Goal: Information Seeking & Learning: Check status

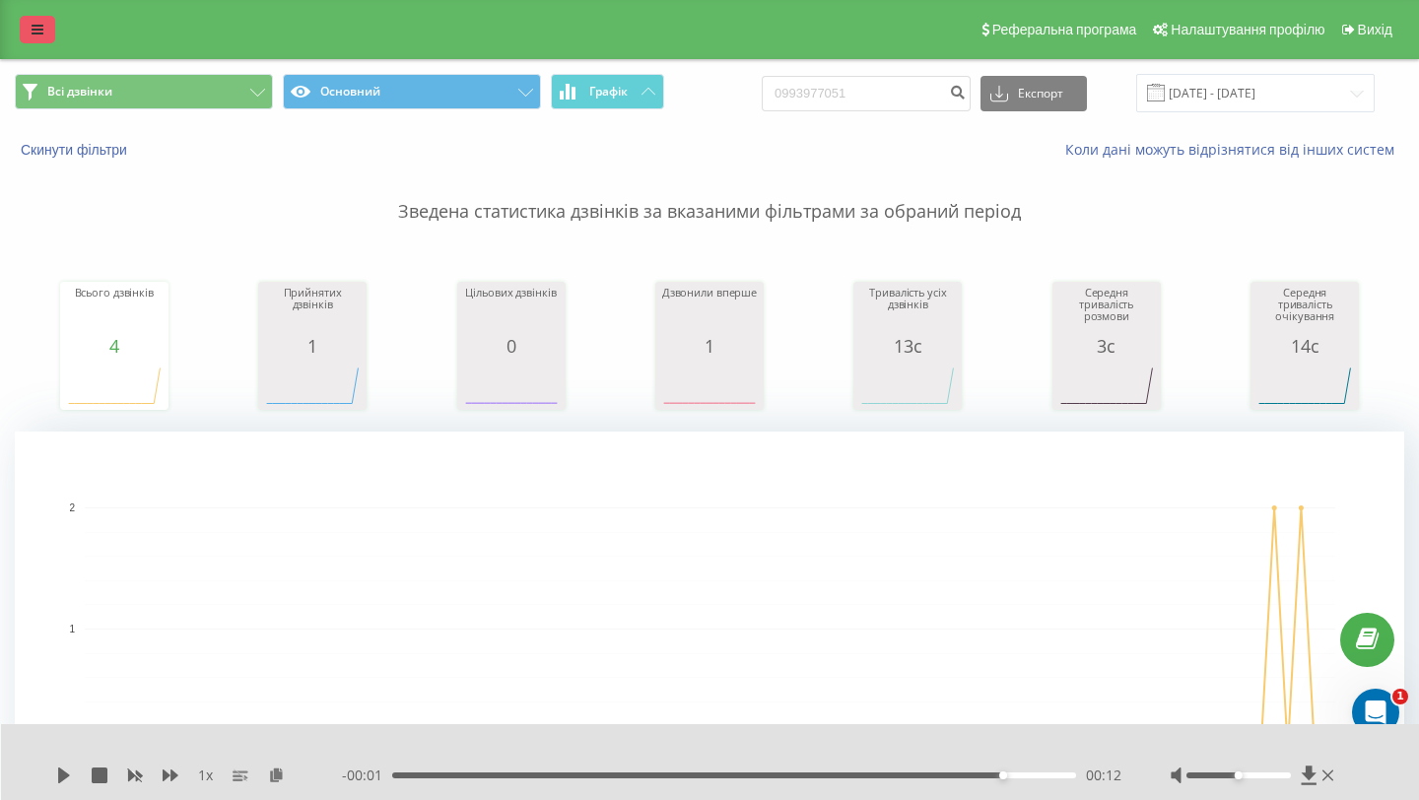
click at [21, 34] on link at bounding box center [37, 30] width 35 height 28
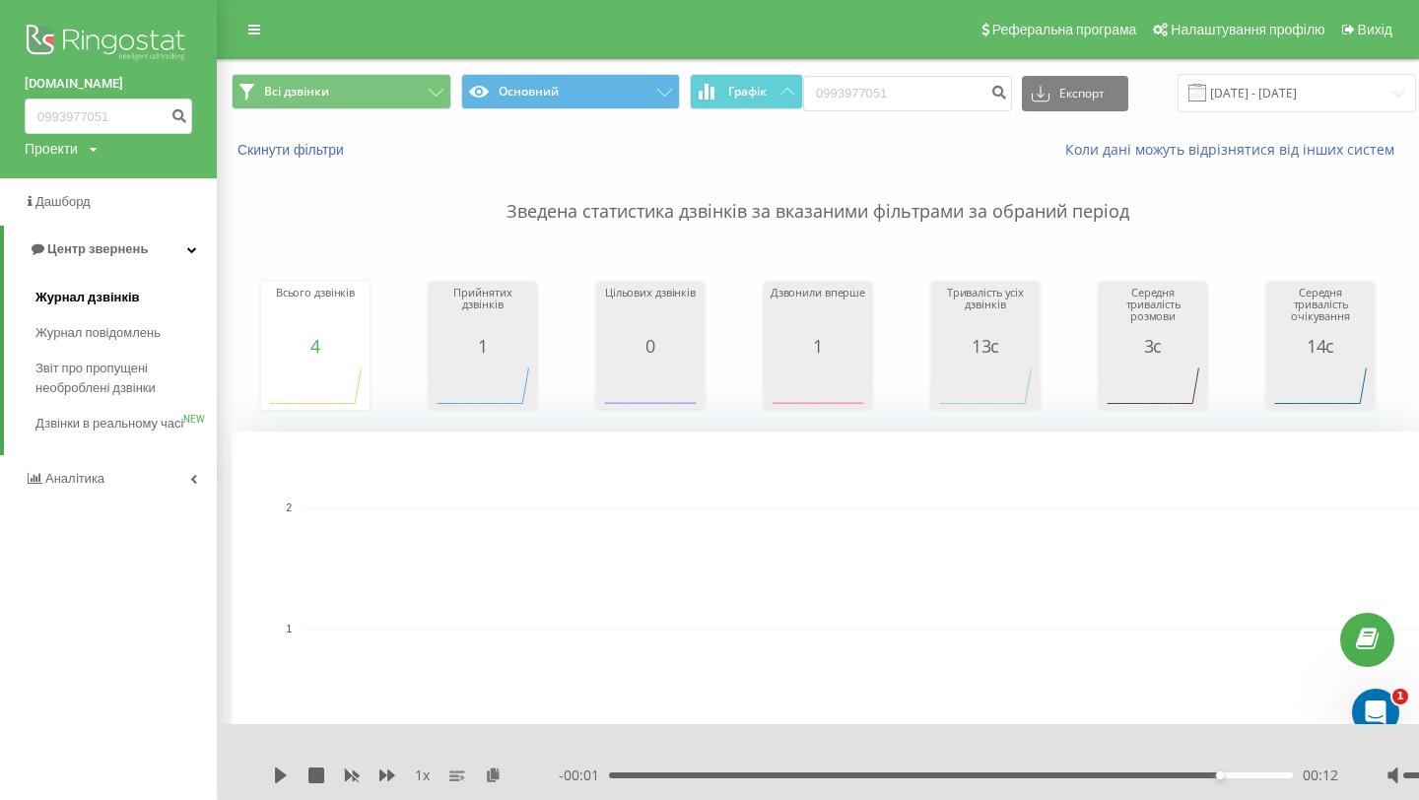
click at [159, 305] on link "Журнал дзвінків" at bounding box center [125, 297] width 181 height 35
click at [918, 85] on input "0993977051" at bounding box center [907, 93] width 209 height 35
click at [1282, 88] on input "21.05.2025 - 21.08.2025" at bounding box center [1297, 93] width 238 height 38
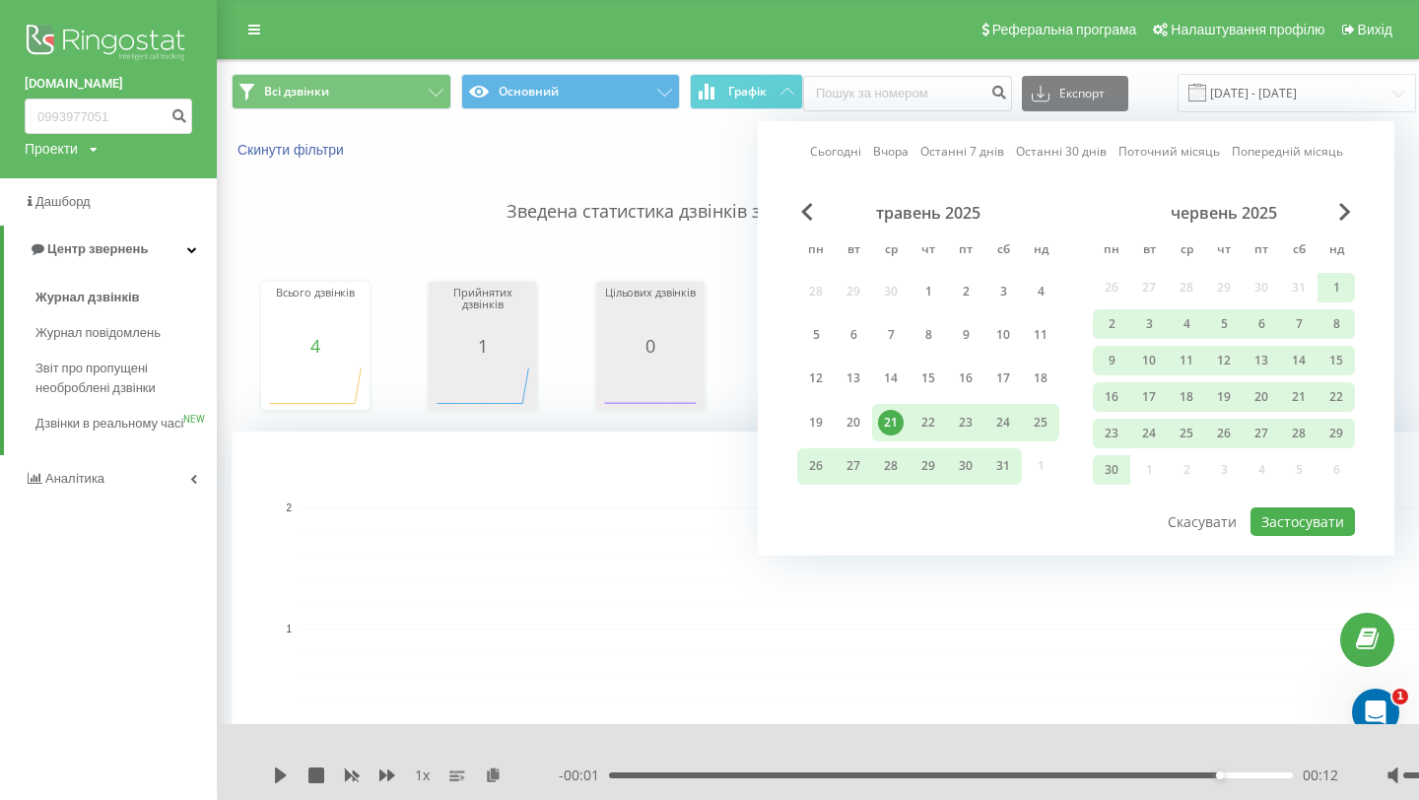
click at [1333, 214] on div "червень 2025" at bounding box center [1224, 213] width 262 height 20
click at [1341, 203] on span "Next Month" at bounding box center [1345, 212] width 12 height 18
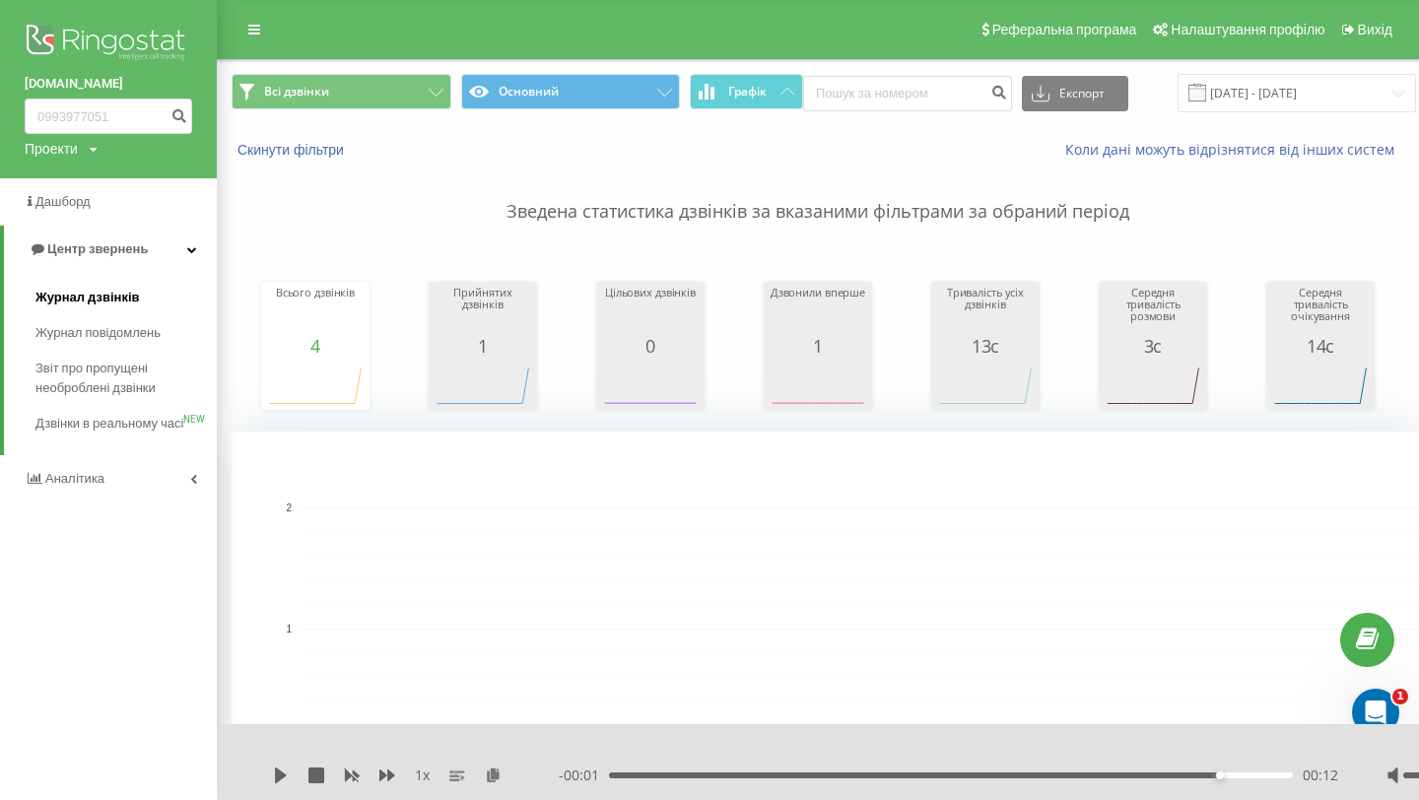
click at [166, 304] on link "Журнал дзвінків" at bounding box center [125, 297] width 181 height 35
click at [804, 453] on rect "A chart." at bounding box center [927, 629] width 1390 height 394
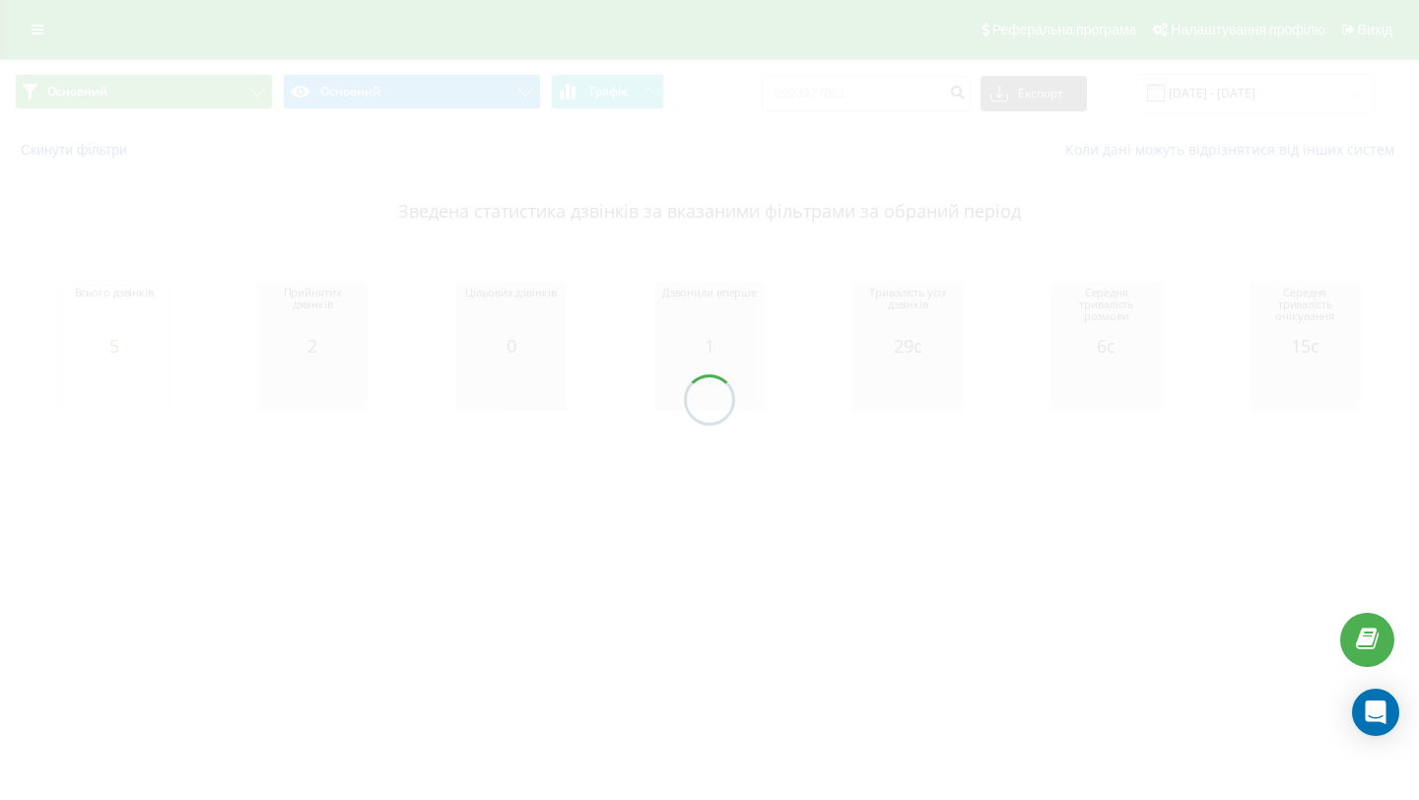
click at [877, 89] on div at bounding box center [709, 400] width 1419 height 800
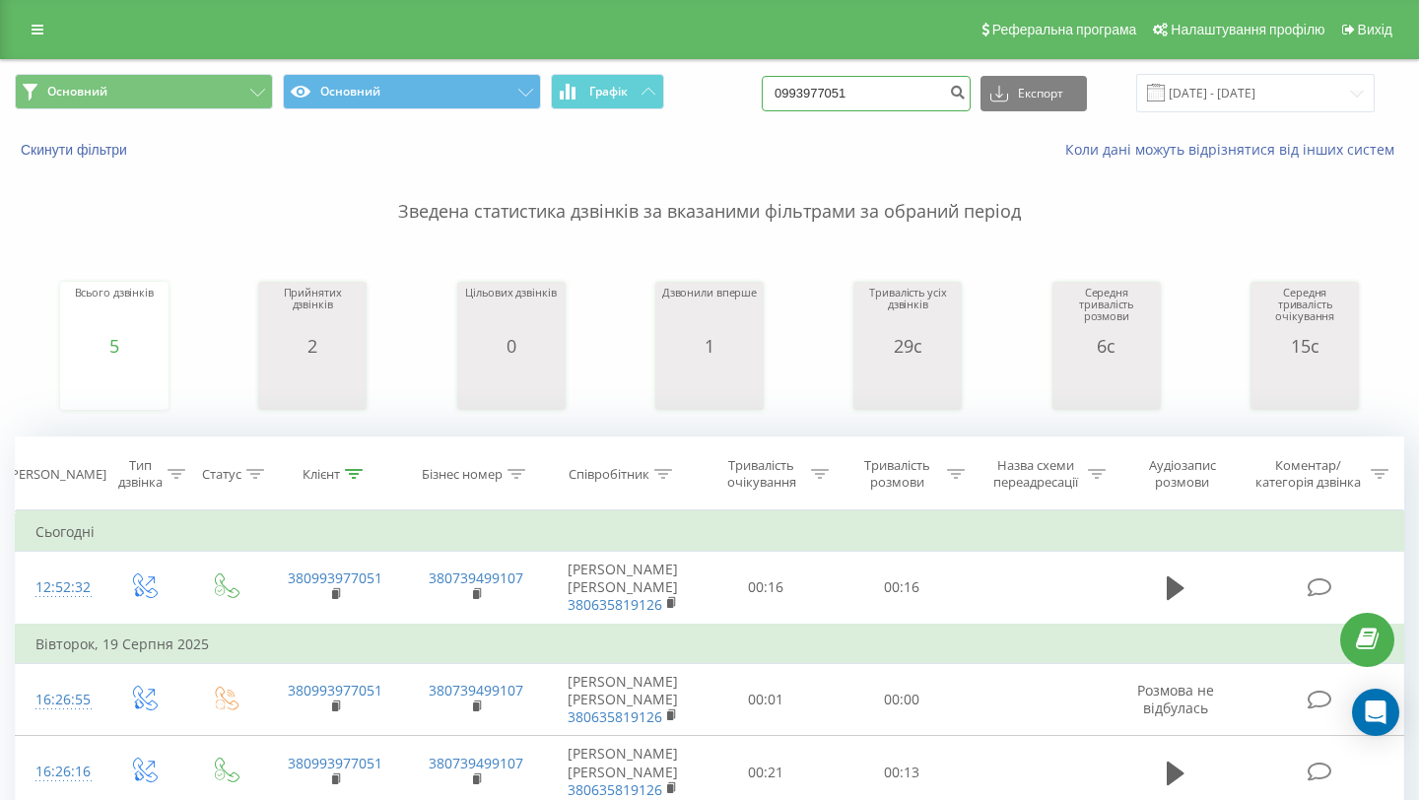
click at [877, 91] on input "0993977051" at bounding box center [866, 93] width 209 height 35
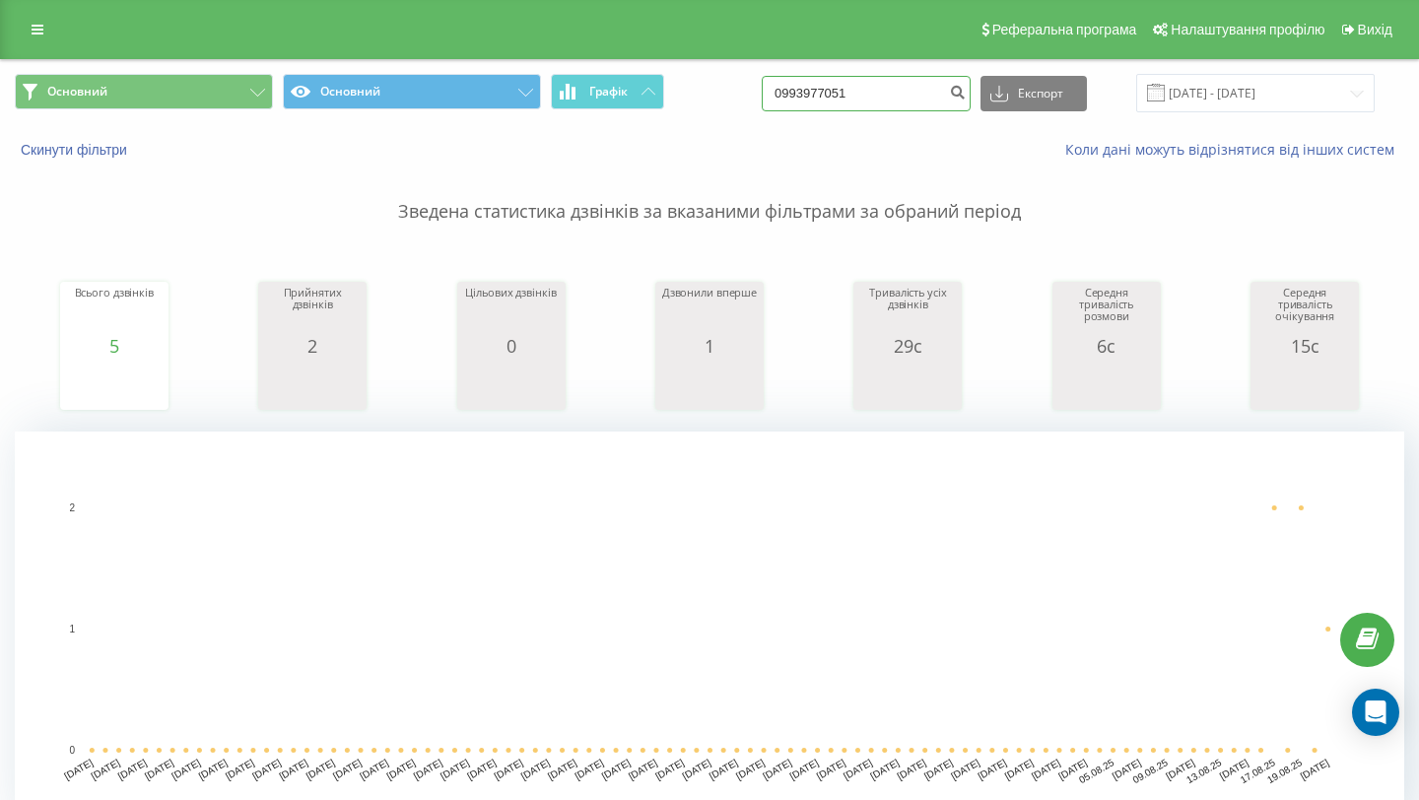
click at [877, 91] on input "0993977051" at bounding box center [866, 93] width 209 height 35
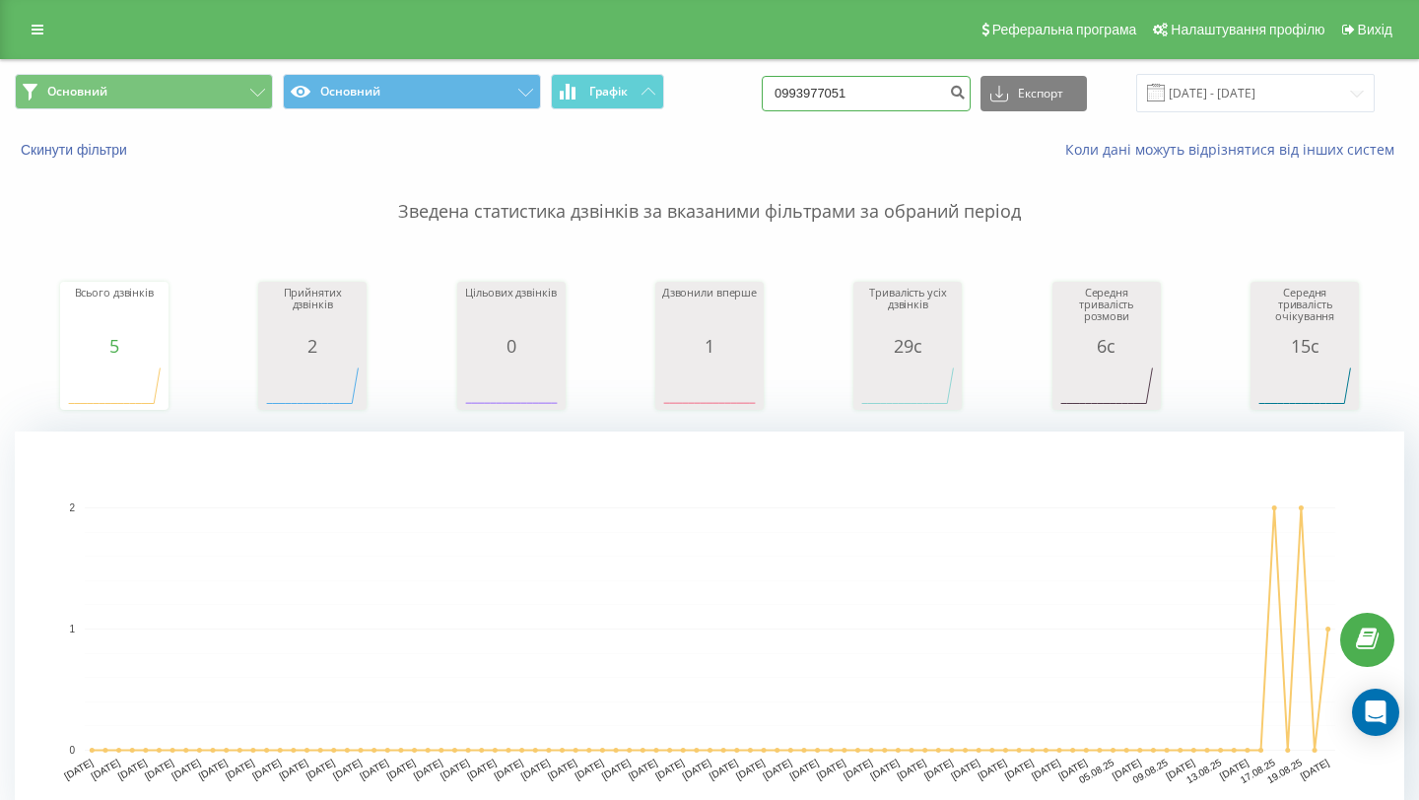
click at [877, 91] on input "0993977051" at bounding box center [866, 93] width 209 height 35
click at [971, 93] on button "submit" at bounding box center [957, 93] width 27 height 35
click at [966, 92] on icon "submit" at bounding box center [957, 90] width 17 height 12
click at [44, 25] on link at bounding box center [37, 30] width 35 height 28
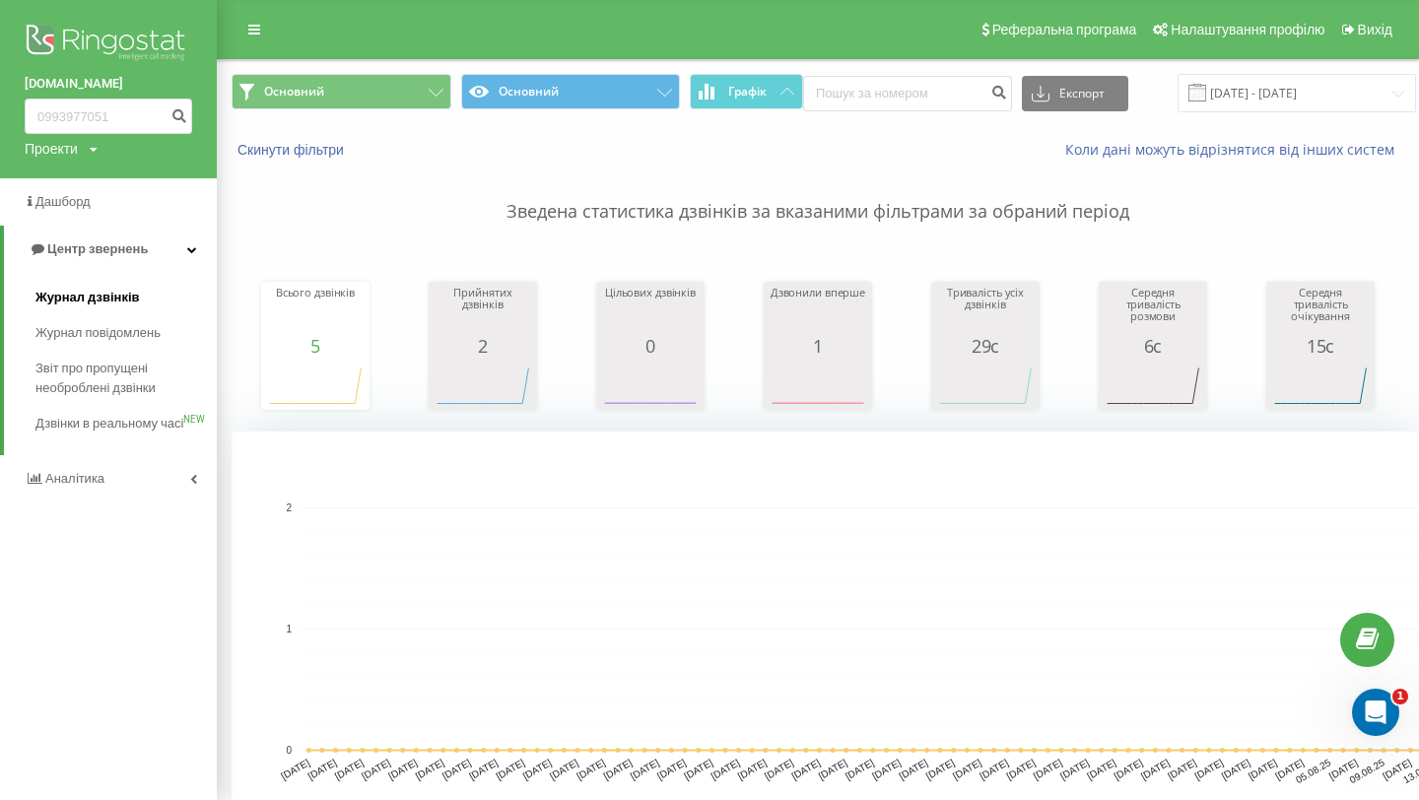
click at [134, 299] on span "Журнал дзвінків" at bounding box center [87, 298] width 104 height 20
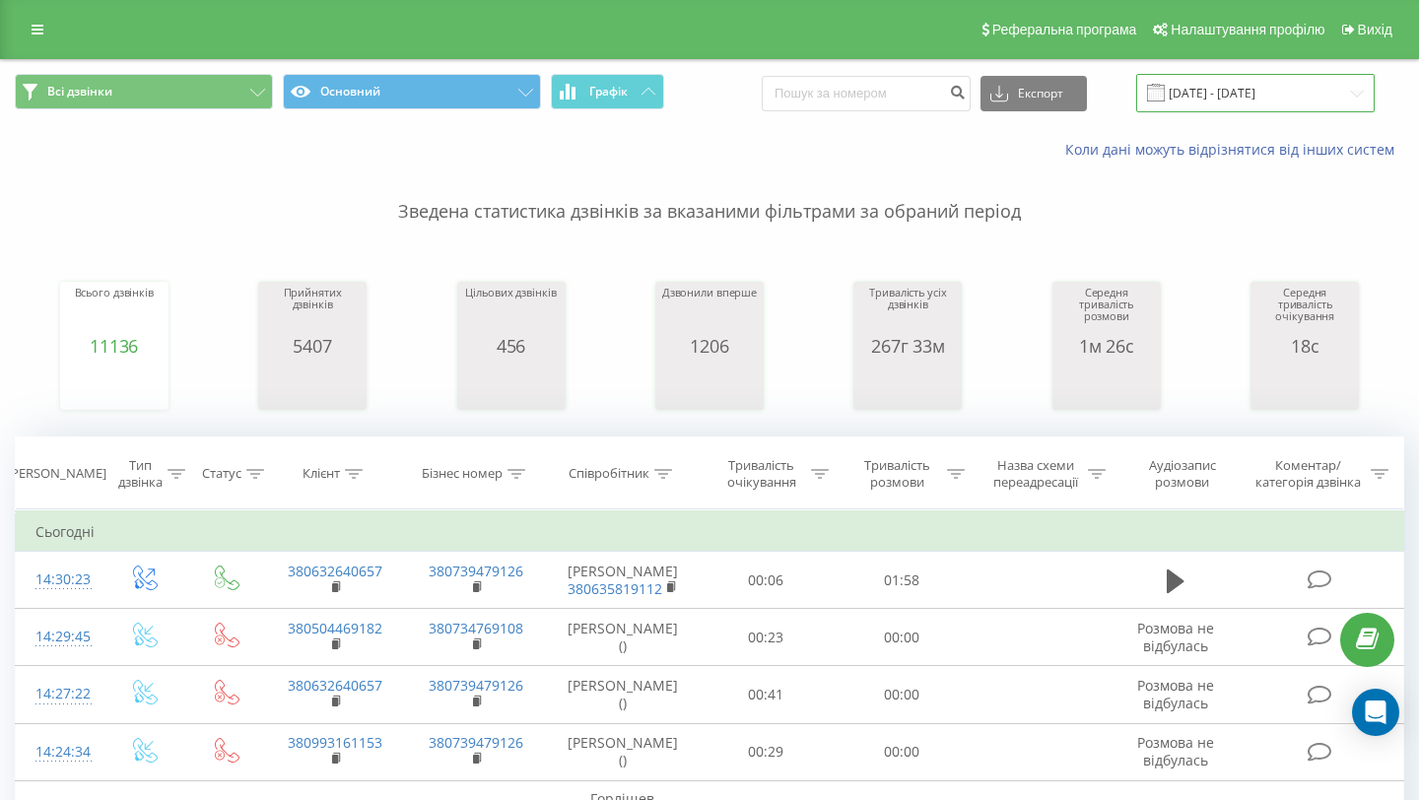
click at [1270, 88] on input "21.07.2025 - 21.08.2025" at bounding box center [1255, 93] width 238 height 38
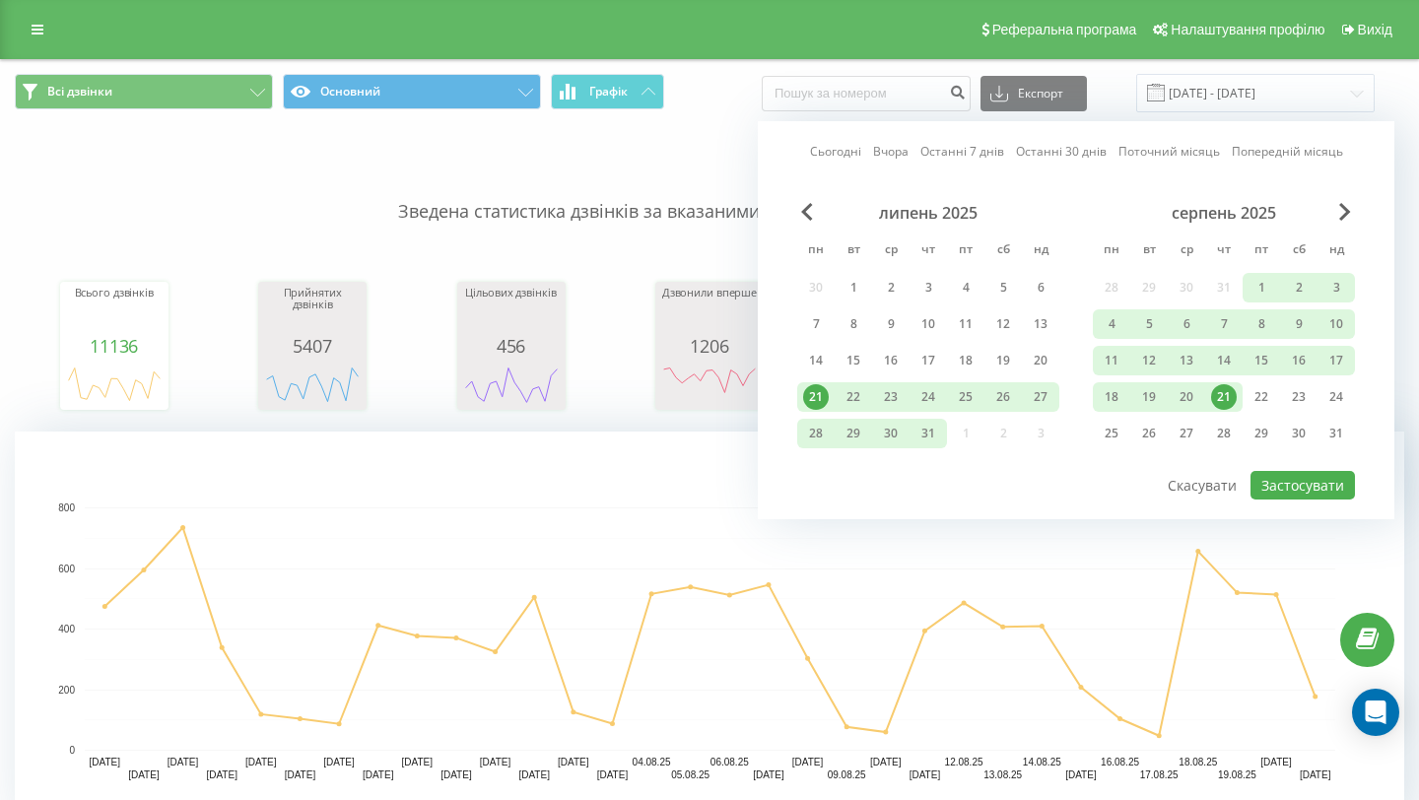
click at [1223, 395] on div "21" at bounding box center [1224, 397] width 26 height 26
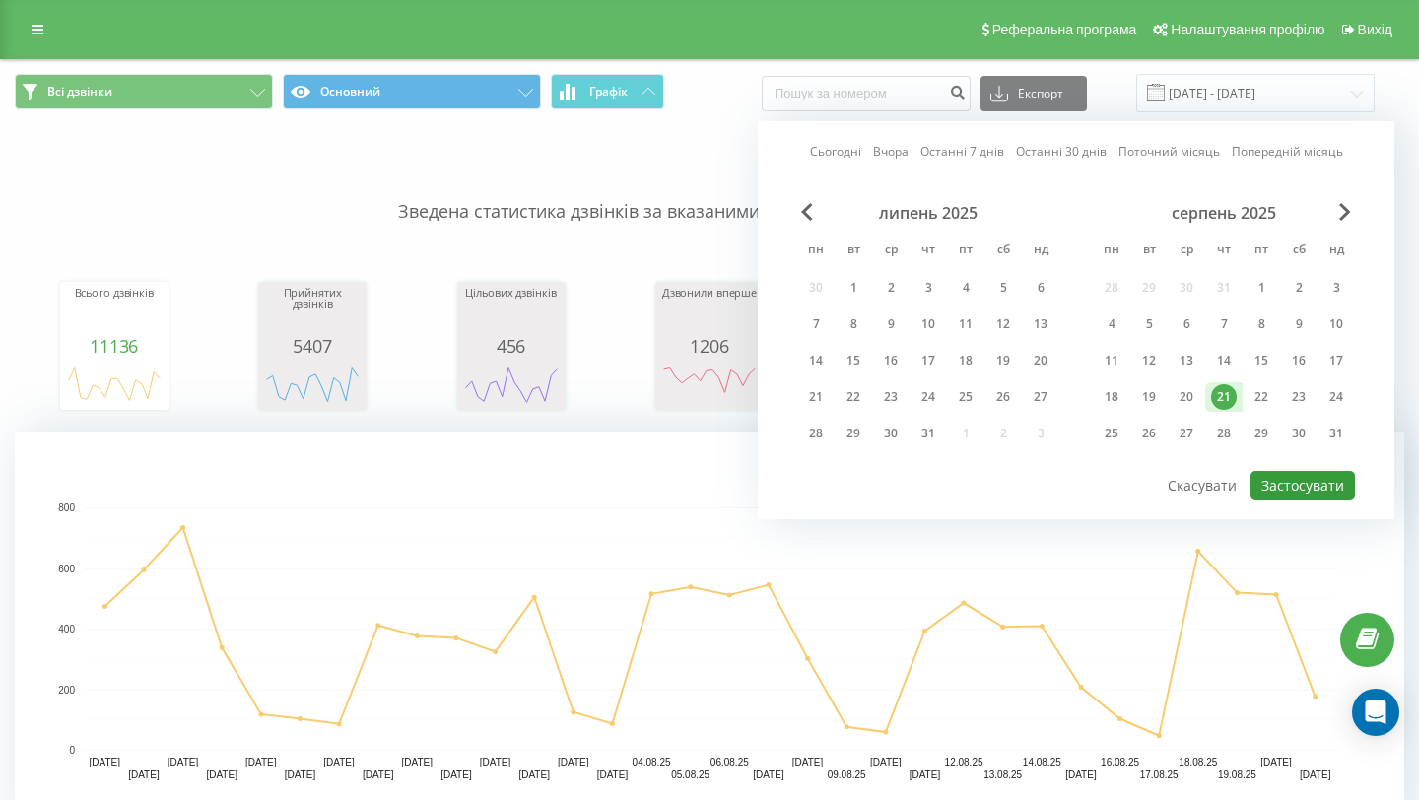
click at [1288, 484] on button "Застосувати" at bounding box center [1303, 485] width 104 height 29
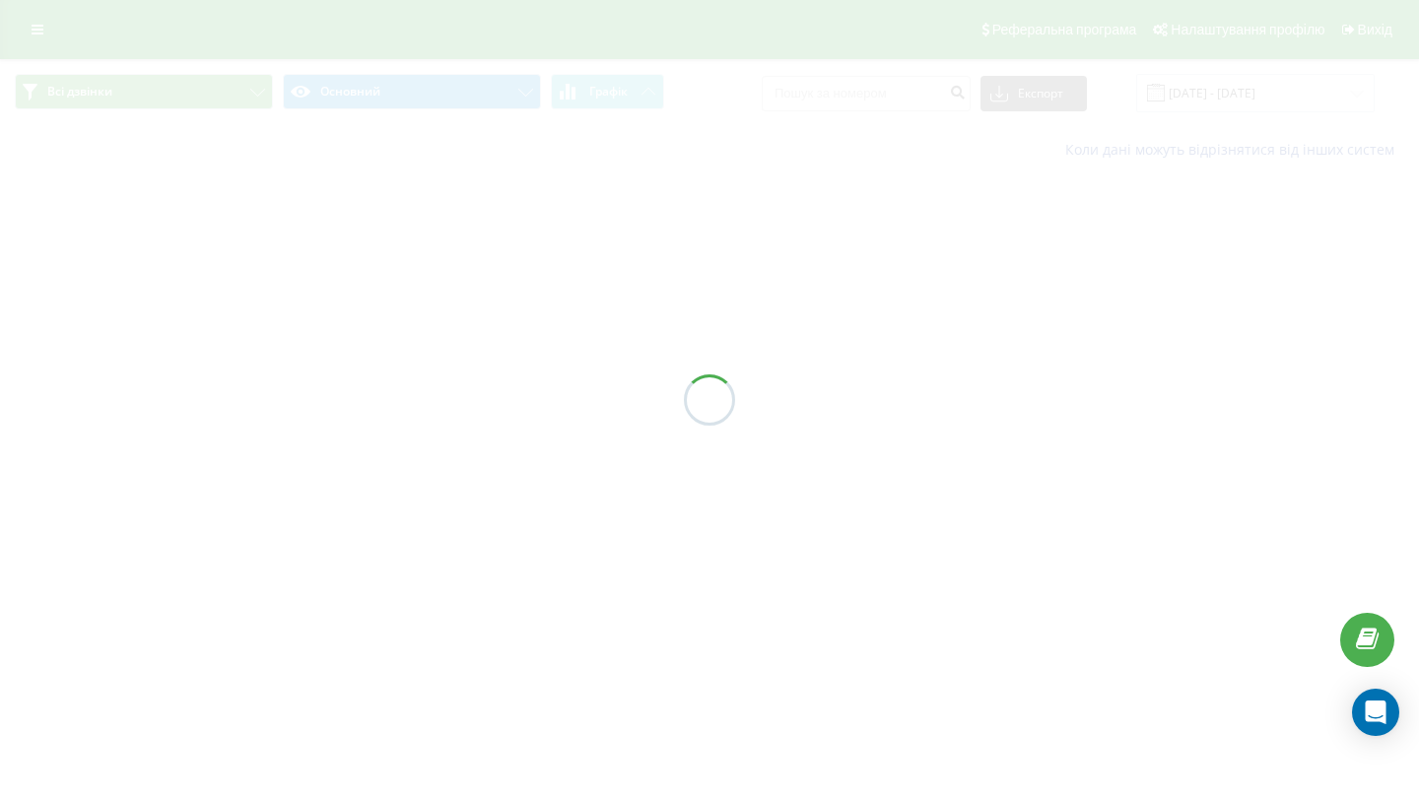
type input "[DATE] - [DATE]"
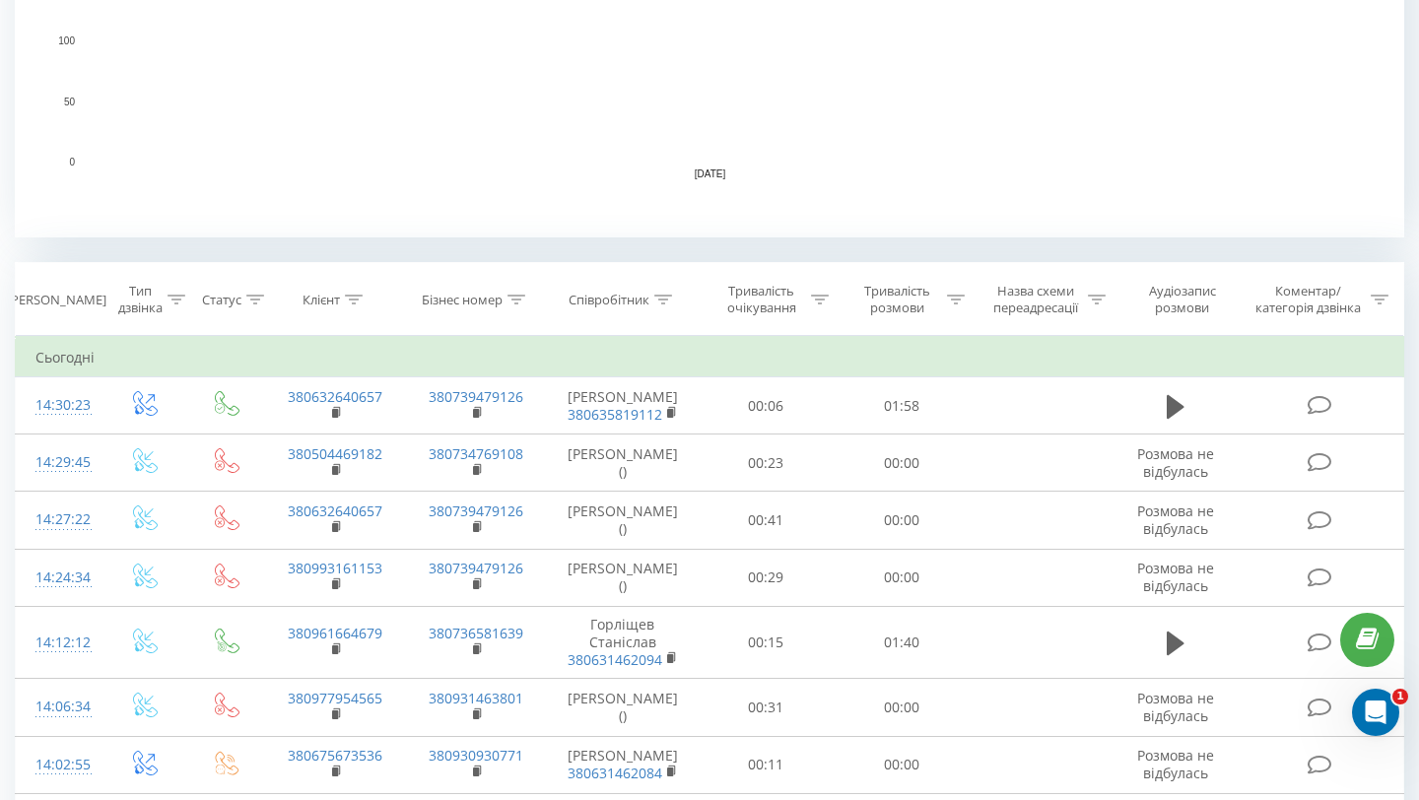
scroll to position [546, 0]
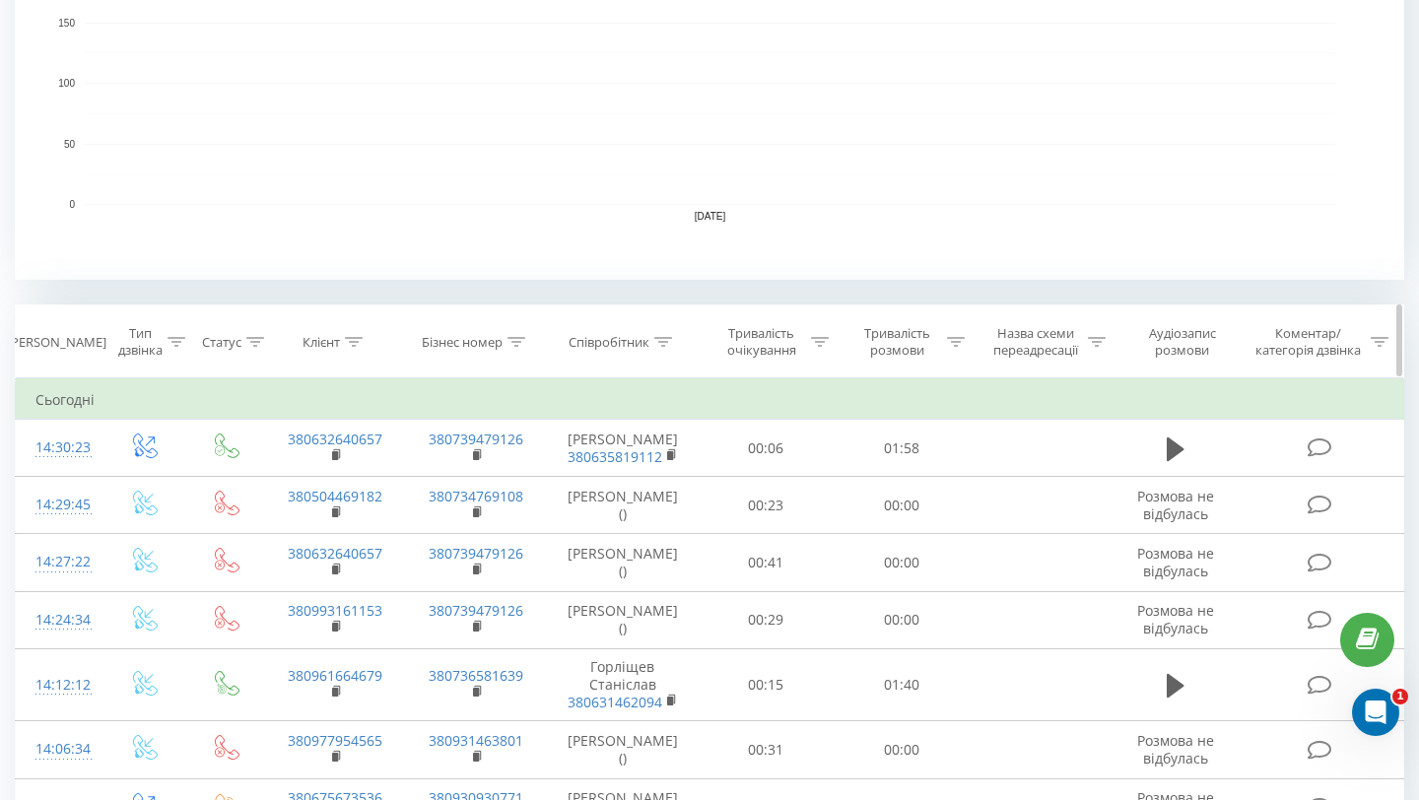
click at [809, 335] on div "Тривалість очікування" at bounding box center [772, 342] width 113 height 34
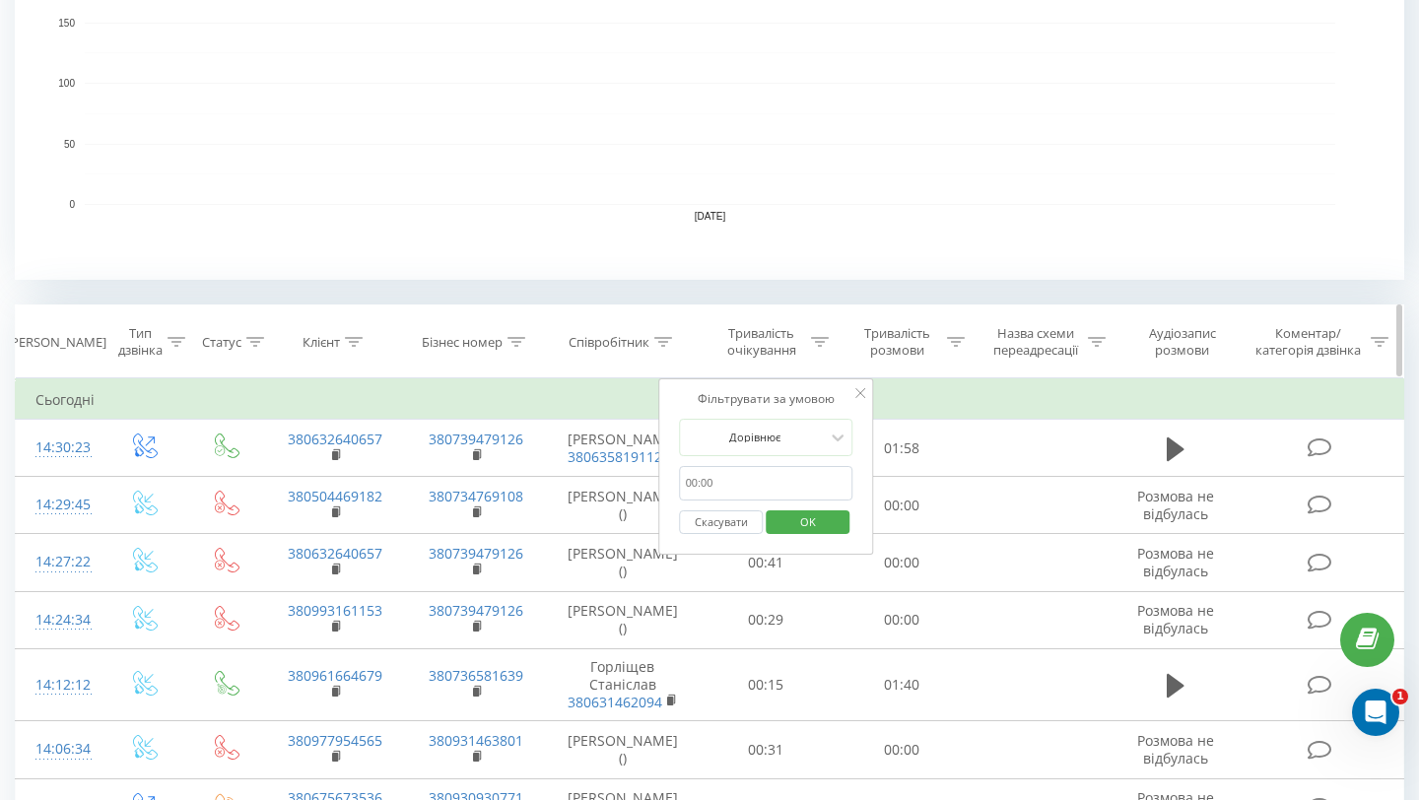
click at [640, 337] on div "Співробітник" at bounding box center [609, 342] width 81 height 17
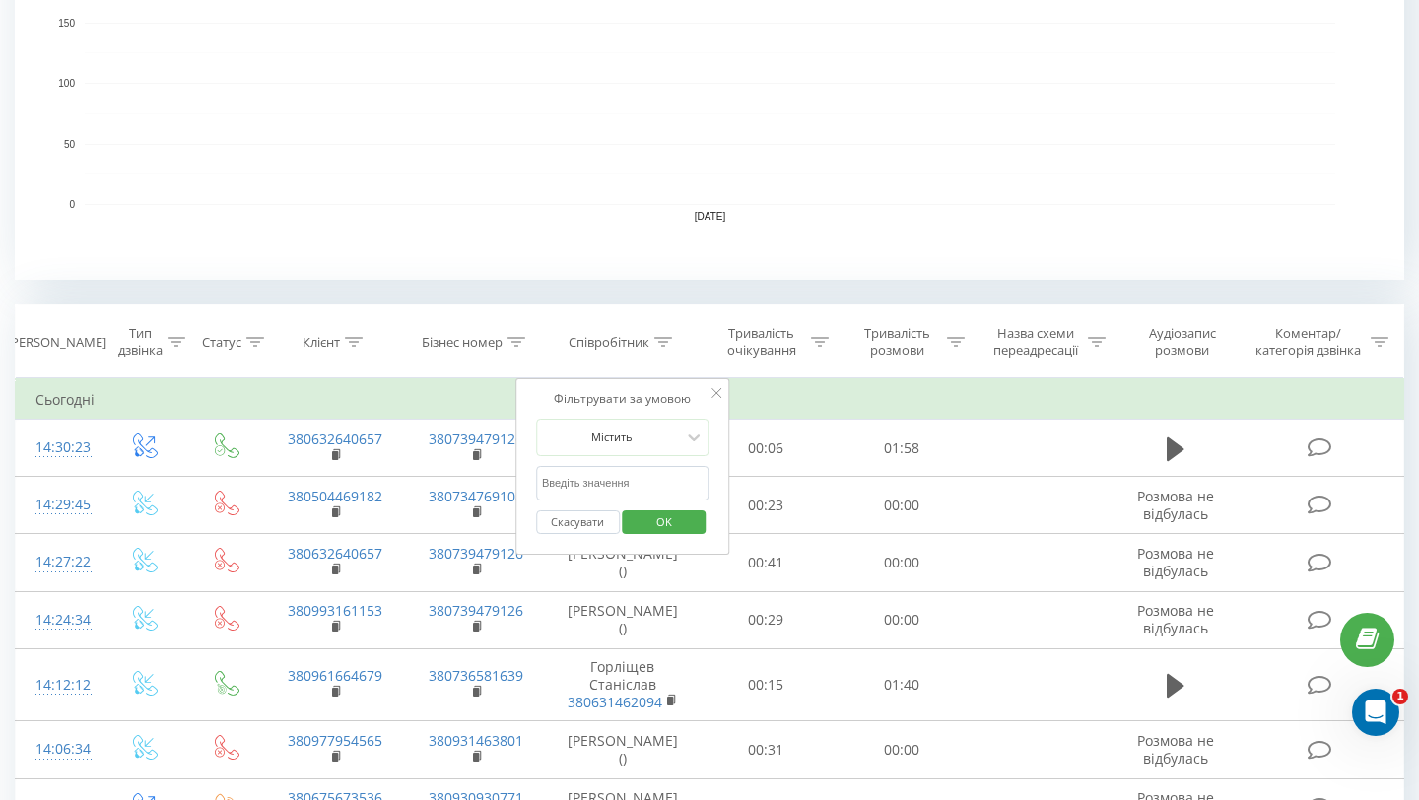
click at [633, 460] on form "Містить Скасувати OK" at bounding box center [622, 482] width 173 height 126
click at [634, 480] on input "text" at bounding box center [622, 483] width 173 height 34
type input "[PERSON_NAME]"
click at [664, 520] on span "OK" at bounding box center [664, 522] width 55 height 31
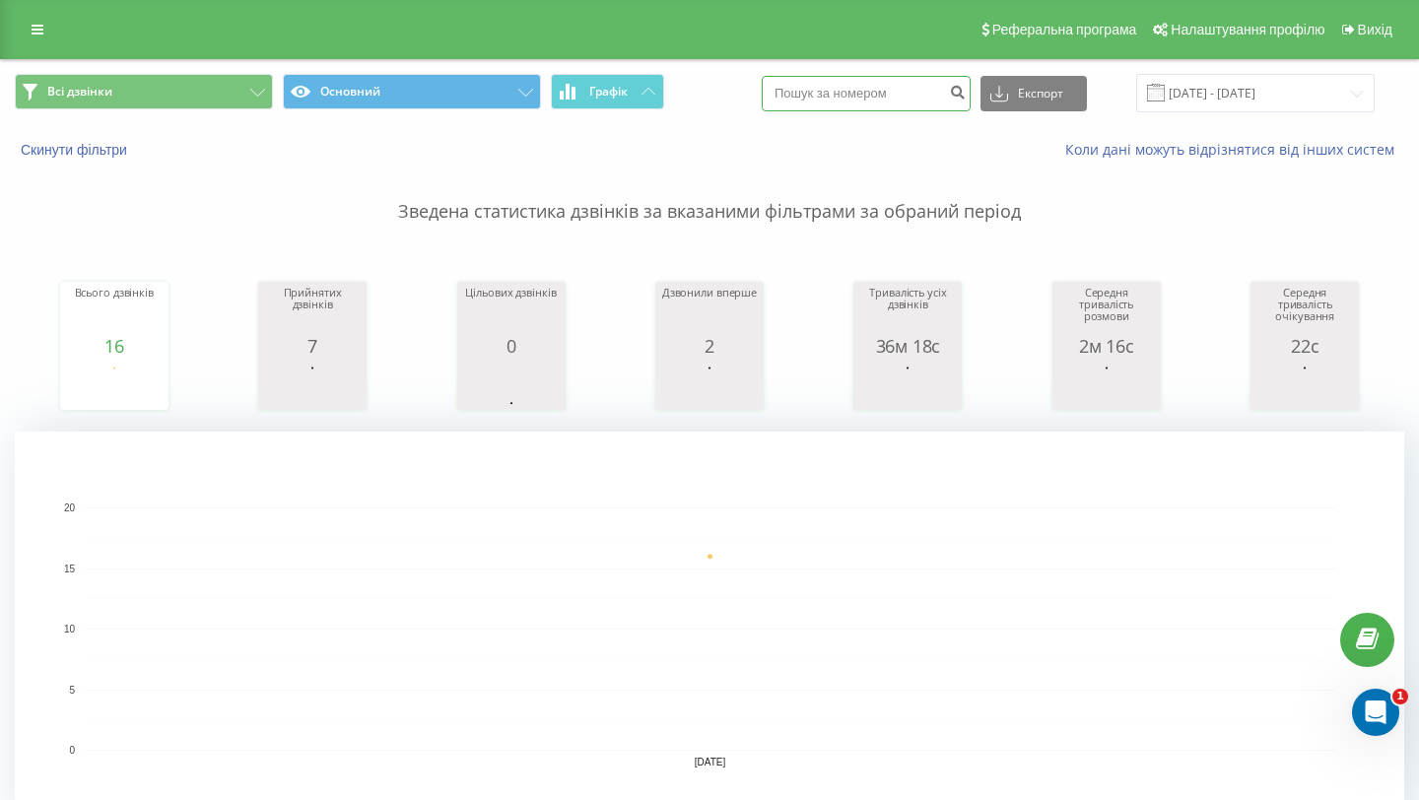
click at [906, 94] on input at bounding box center [866, 93] width 209 height 35
paste input "0934018515"
type input "0934018515"
click at [971, 100] on button "submit" at bounding box center [957, 93] width 27 height 35
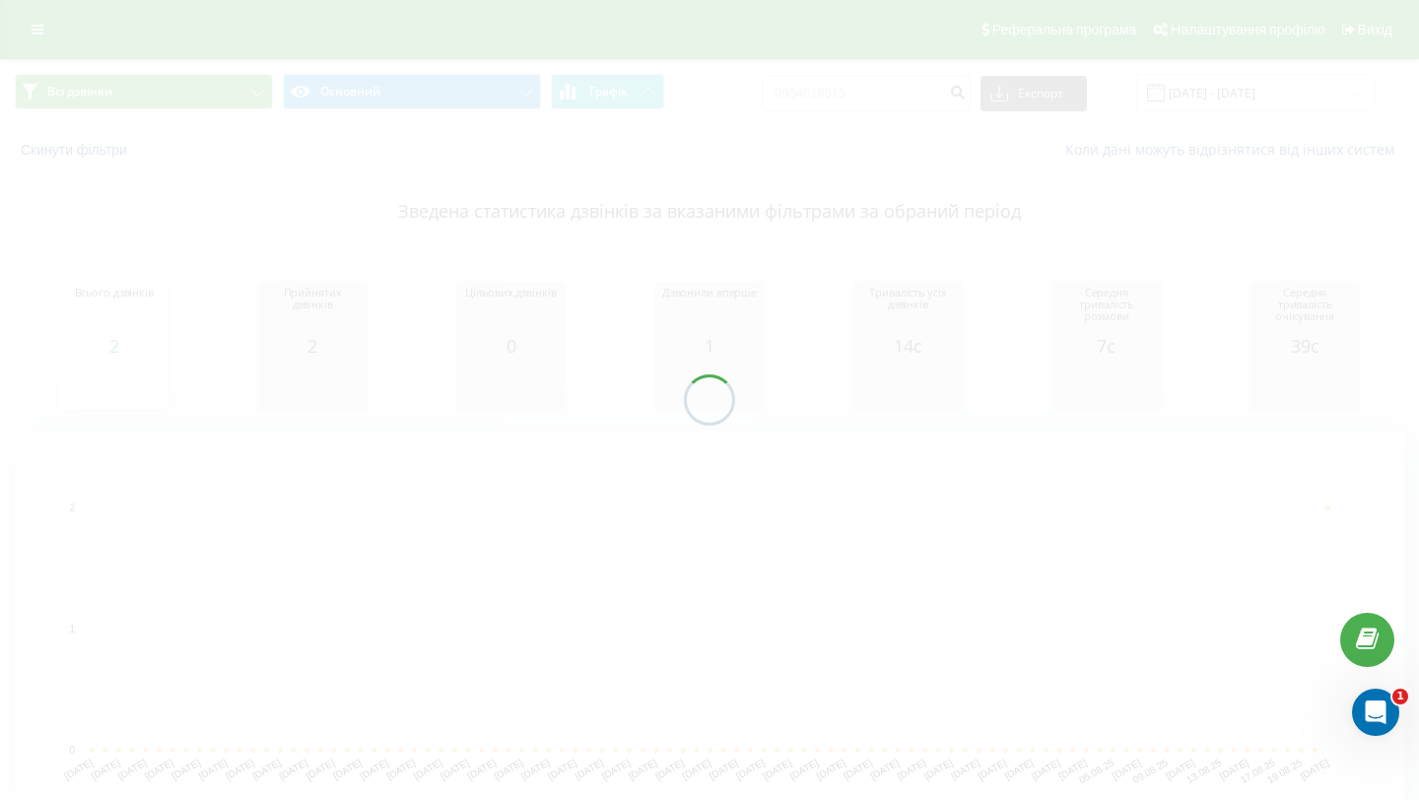
click at [846, 425] on div at bounding box center [709, 400] width 1419 height 800
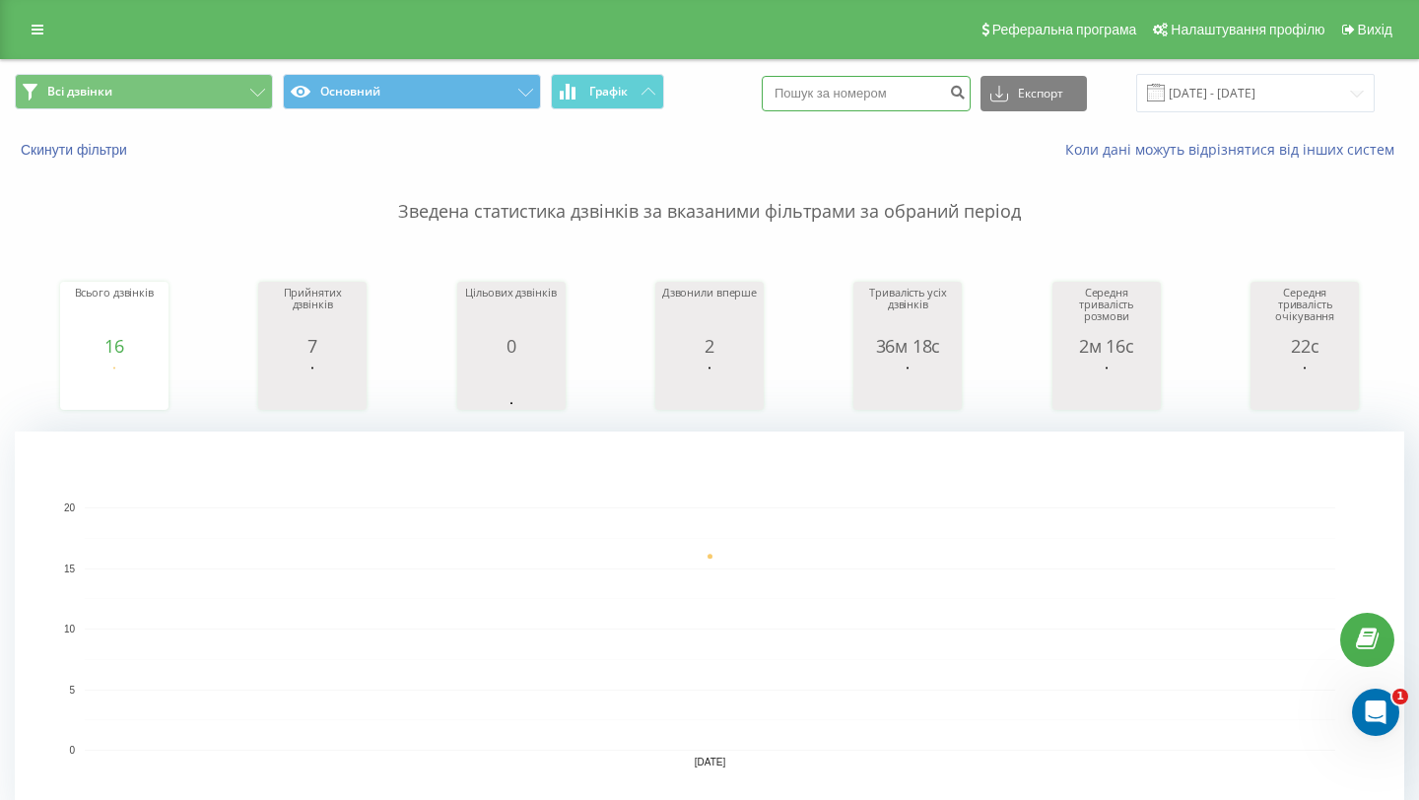
click at [941, 98] on input at bounding box center [866, 93] width 209 height 35
paste input "0934018515"
click at [963, 98] on input "0934018515" at bounding box center [866, 93] width 209 height 35
type input "0934018515"
click at [966, 96] on icon "submit" at bounding box center [957, 90] width 17 height 12
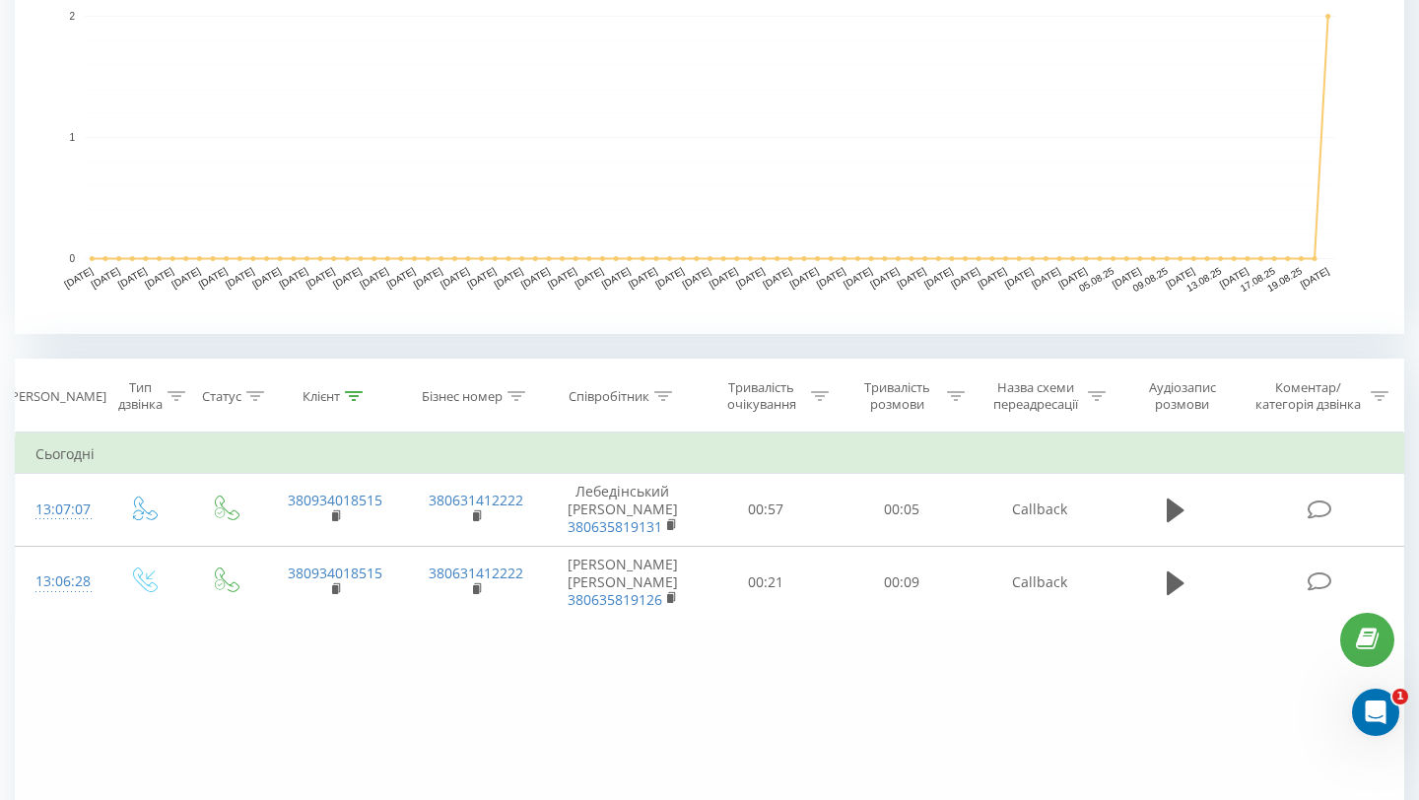
scroll to position [642, 0]
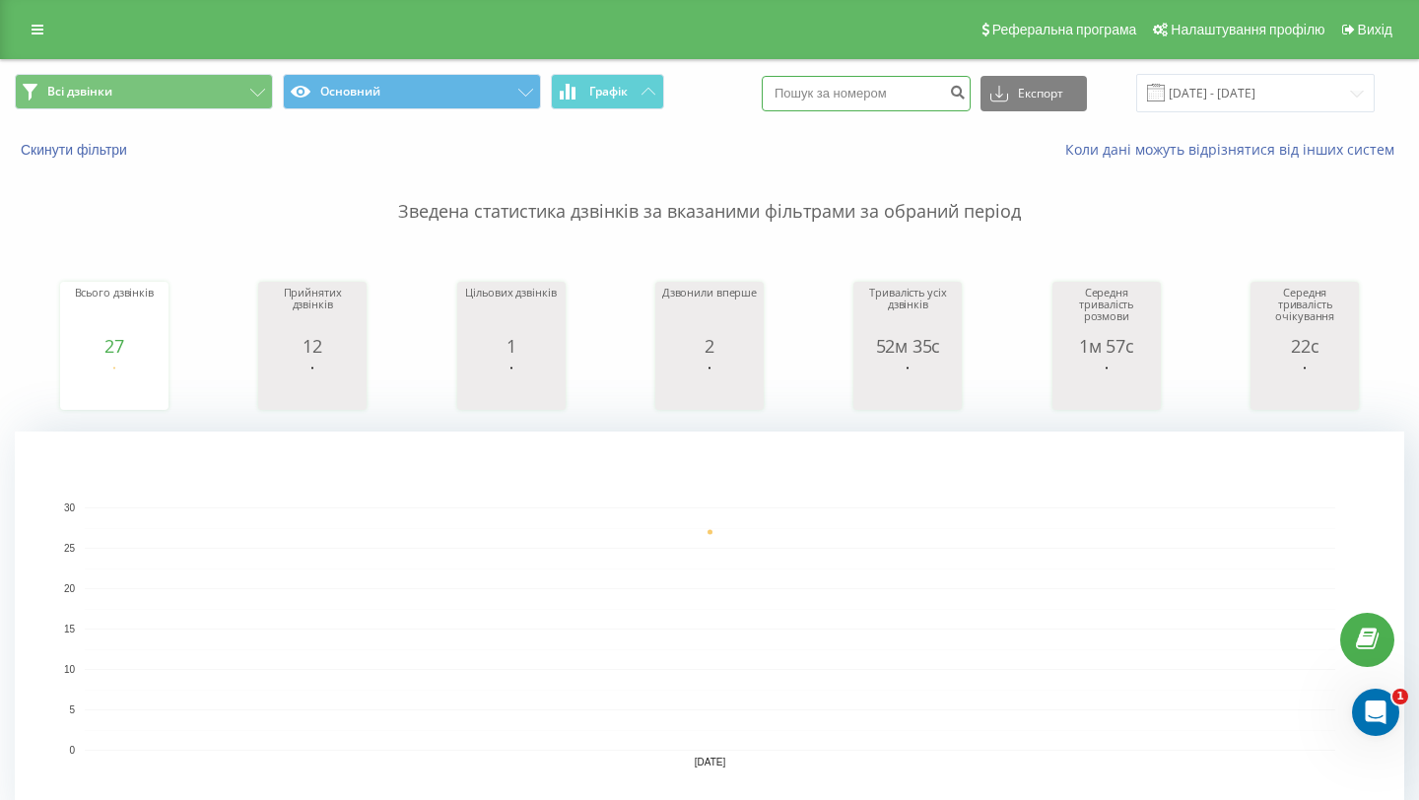
click at [917, 89] on input at bounding box center [866, 93] width 209 height 35
paste input "0508499813"
type input "0508499813"
click at [966, 91] on icon "submit" at bounding box center [957, 90] width 17 height 12
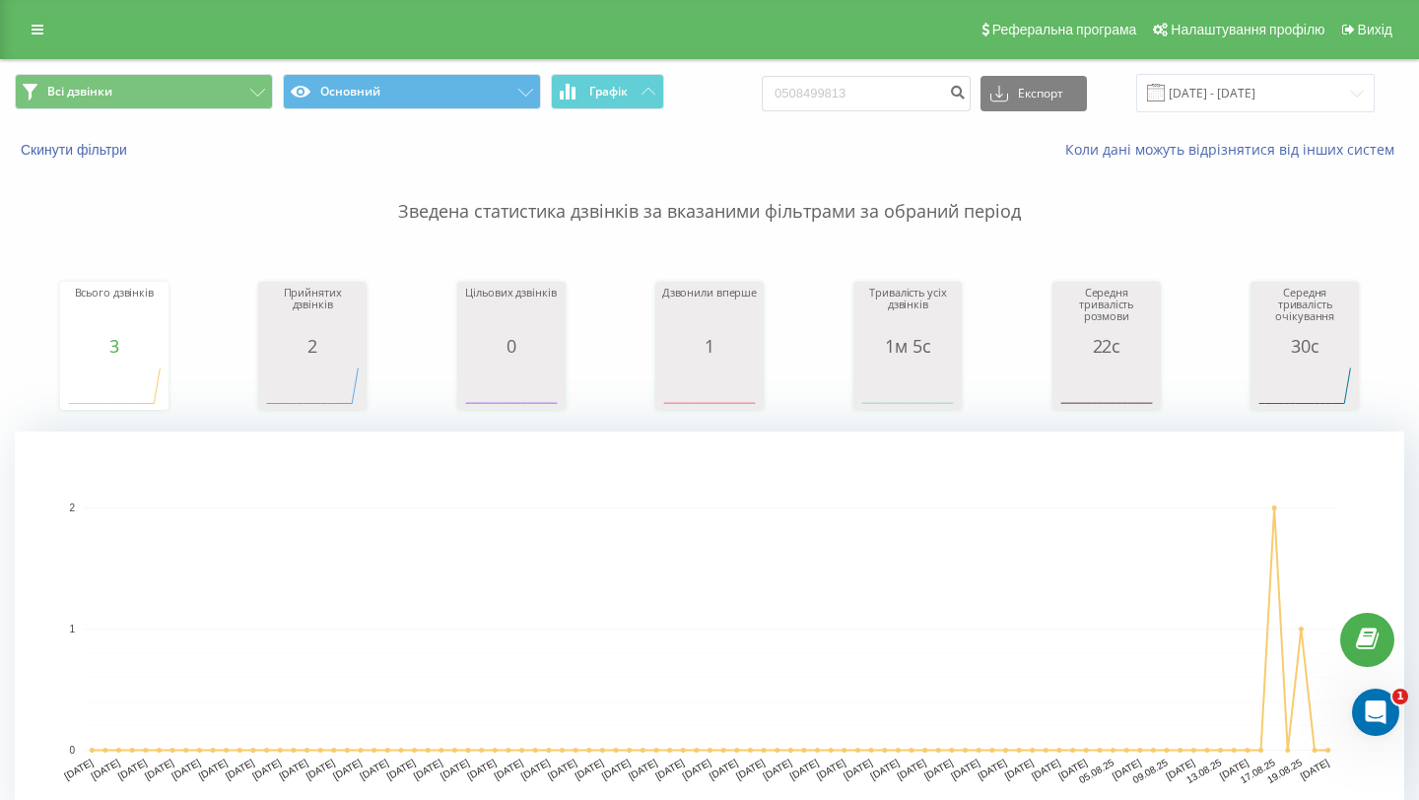
scroll to position [642, 0]
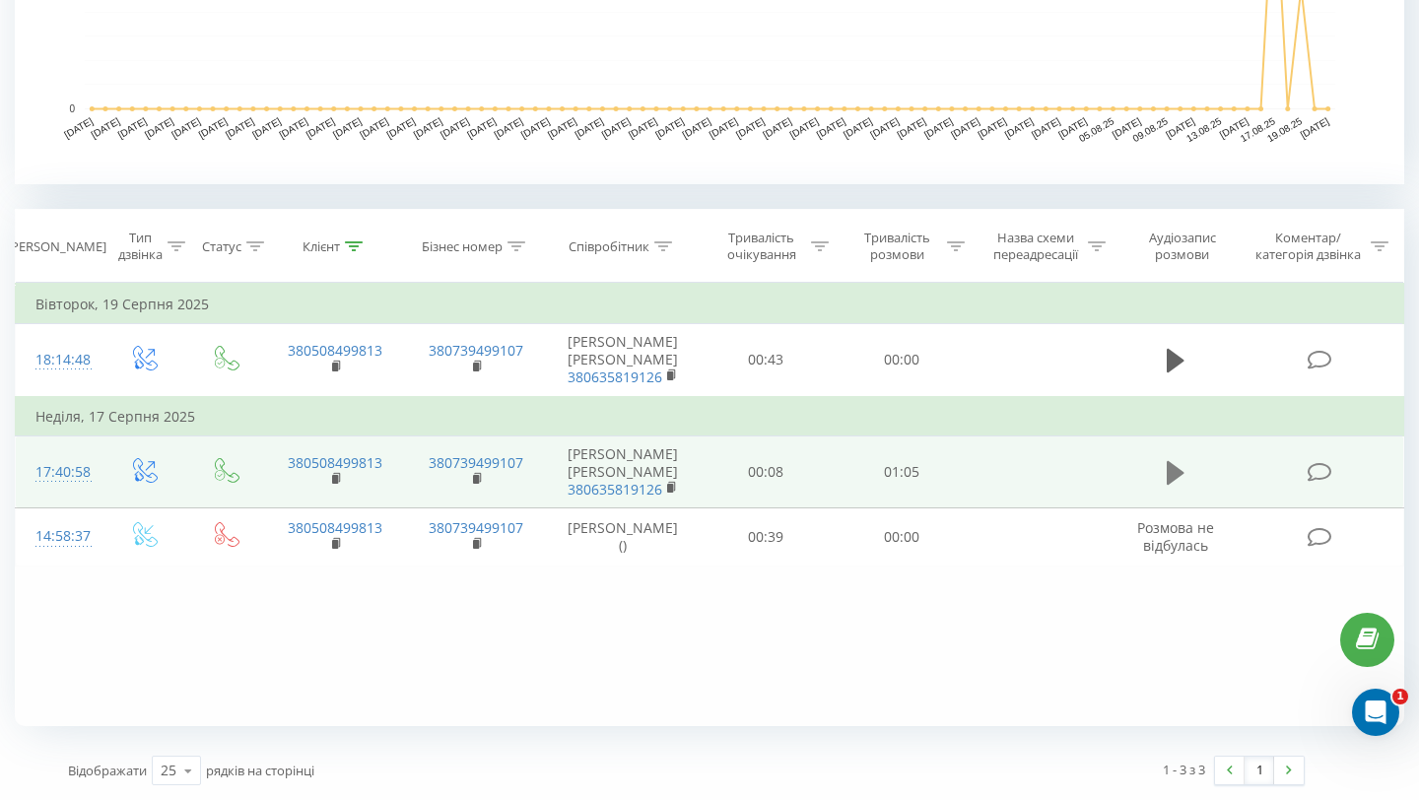
click at [1168, 475] on icon at bounding box center [1176, 473] width 18 height 24
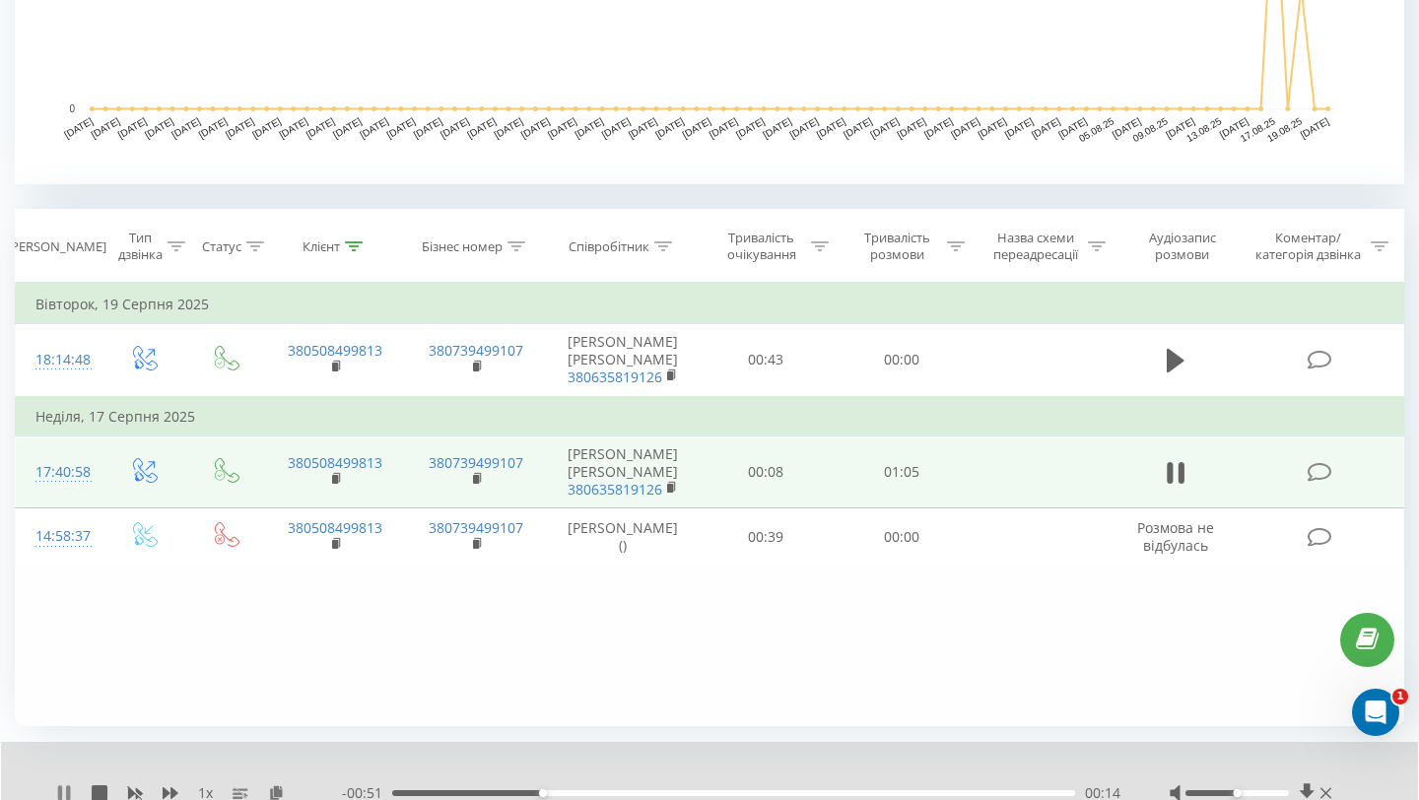
click at [63, 790] on icon at bounding box center [64, 793] width 16 height 16
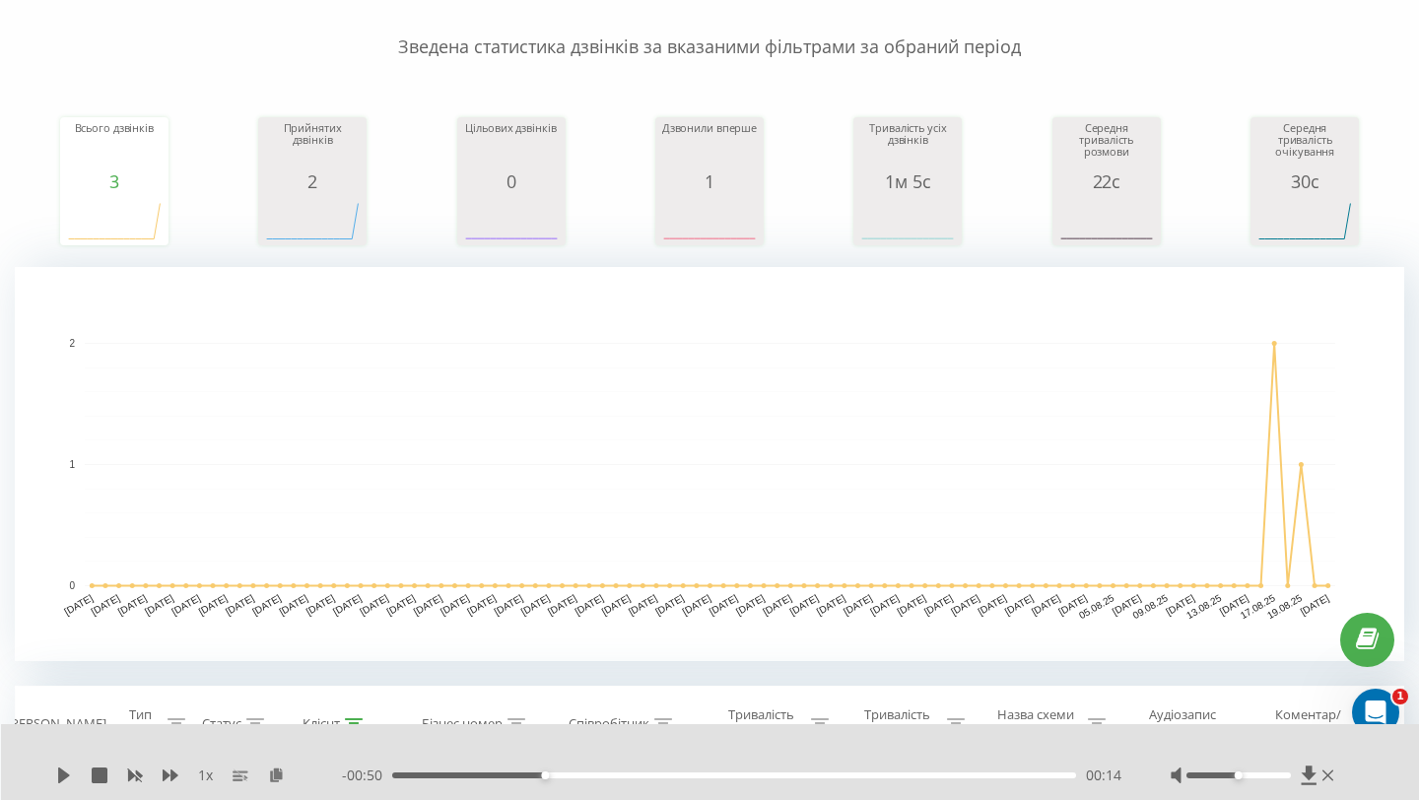
scroll to position [0, 0]
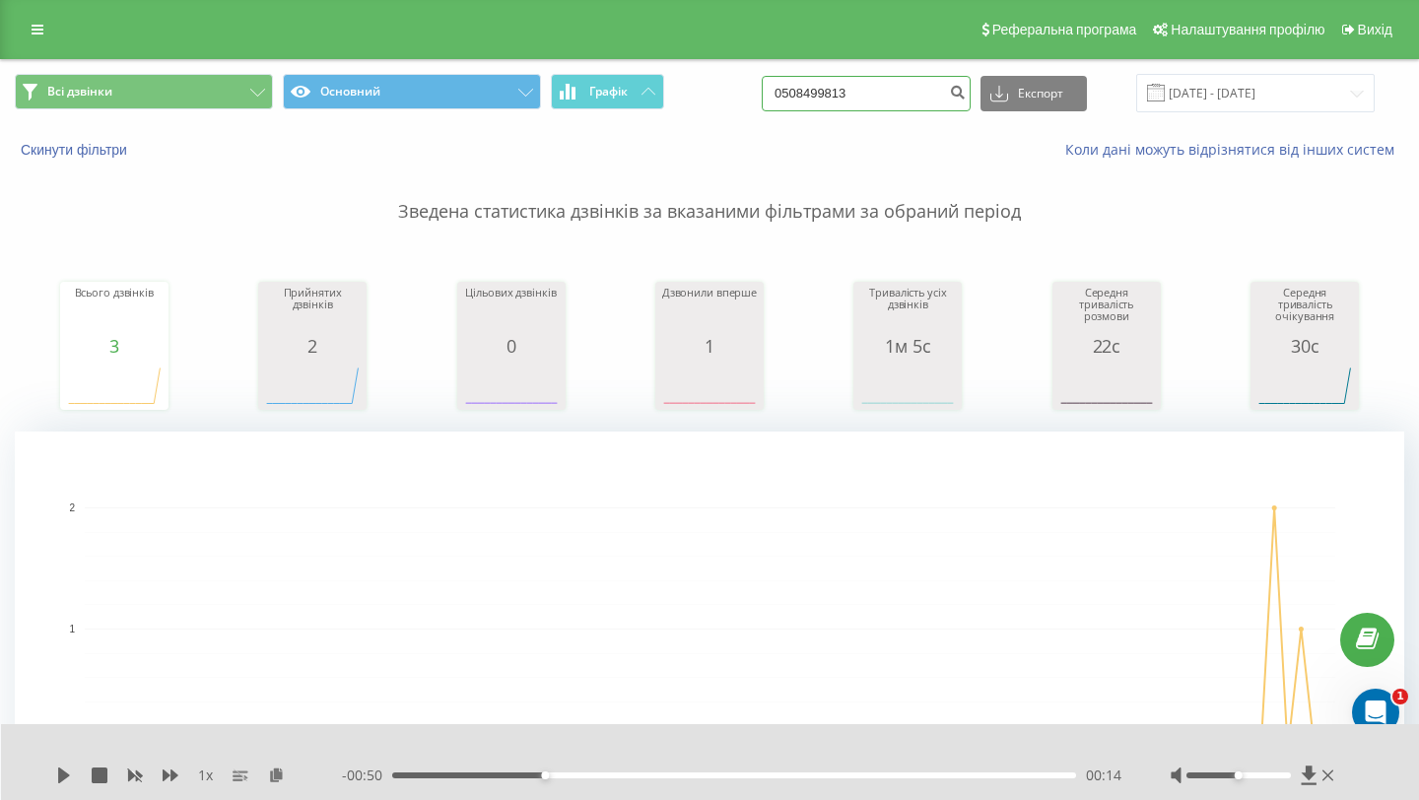
click at [914, 92] on input "0508499813" at bounding box center [866, 93] width 209 height 35
click at [44, 40] on link at bounding box center [37, 30] width 35 height 28
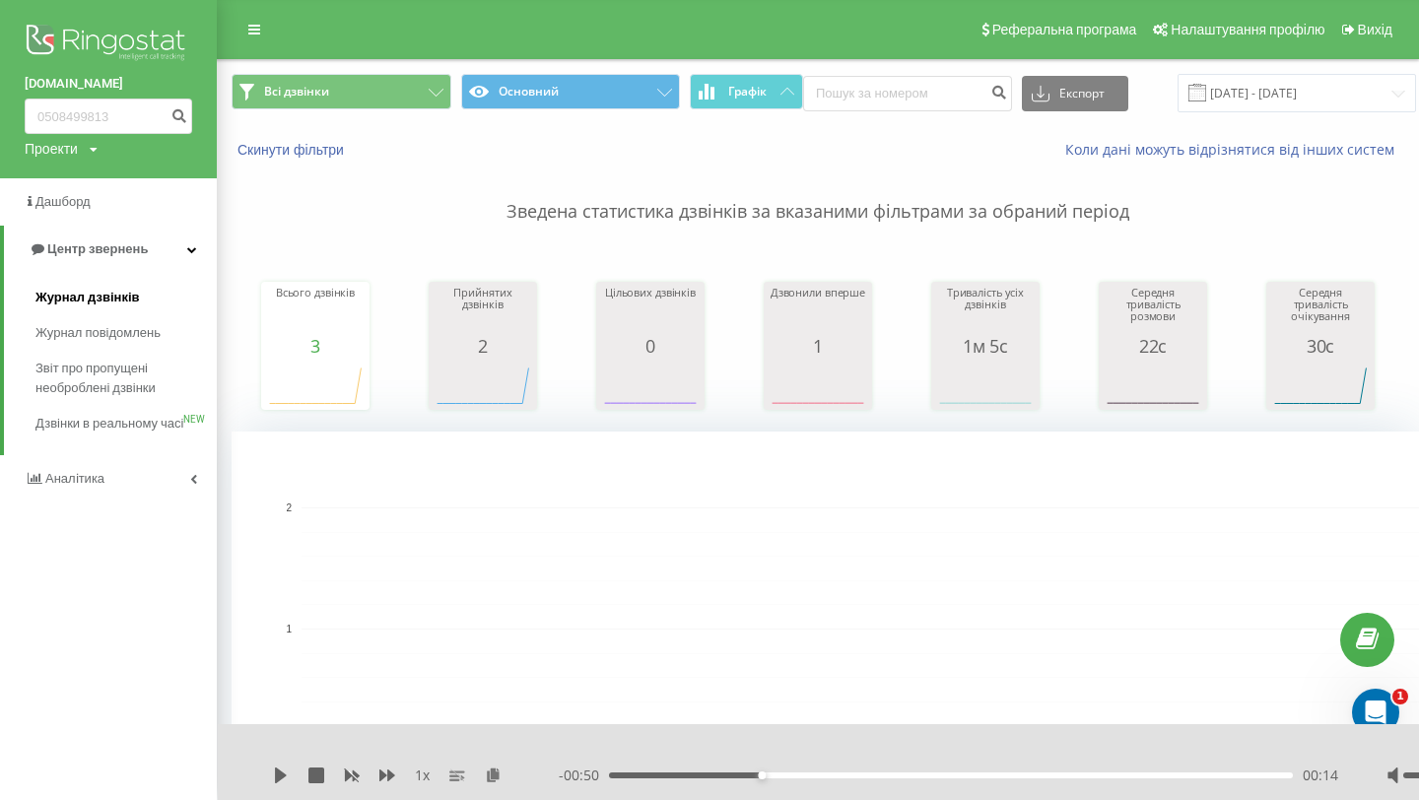
click at [98, 304] on span "Журнал дзвінків" at bounding box center [87, 298] width 104 height 20
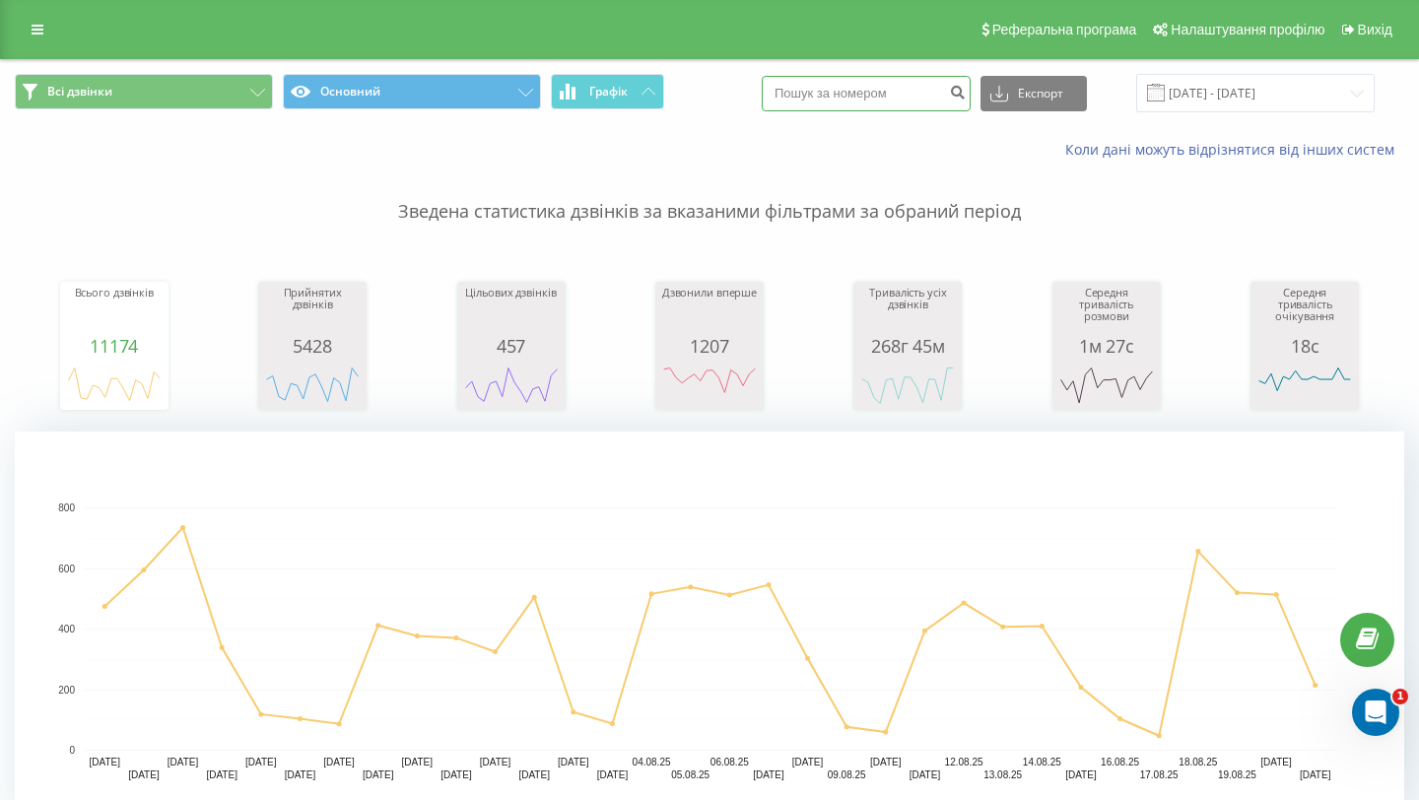
click at [883, 95] on input at bounding box center [866, 93] width 209 height 35
paste input "0632908166"
type input "0632908166"
click at [971, 97] on button "submit" at bounding box center [957, 93] width 27 height 35
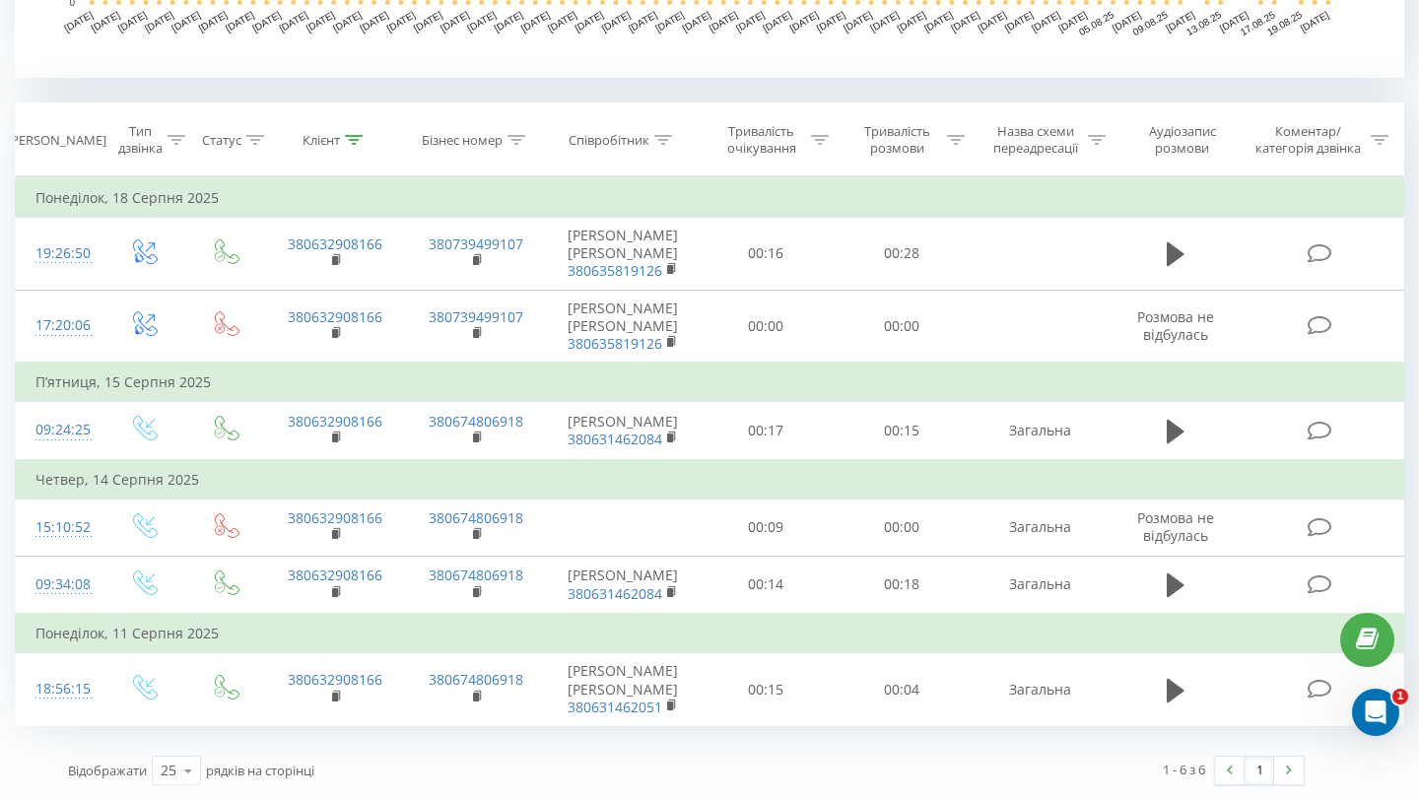
scroll to position [779, 0]
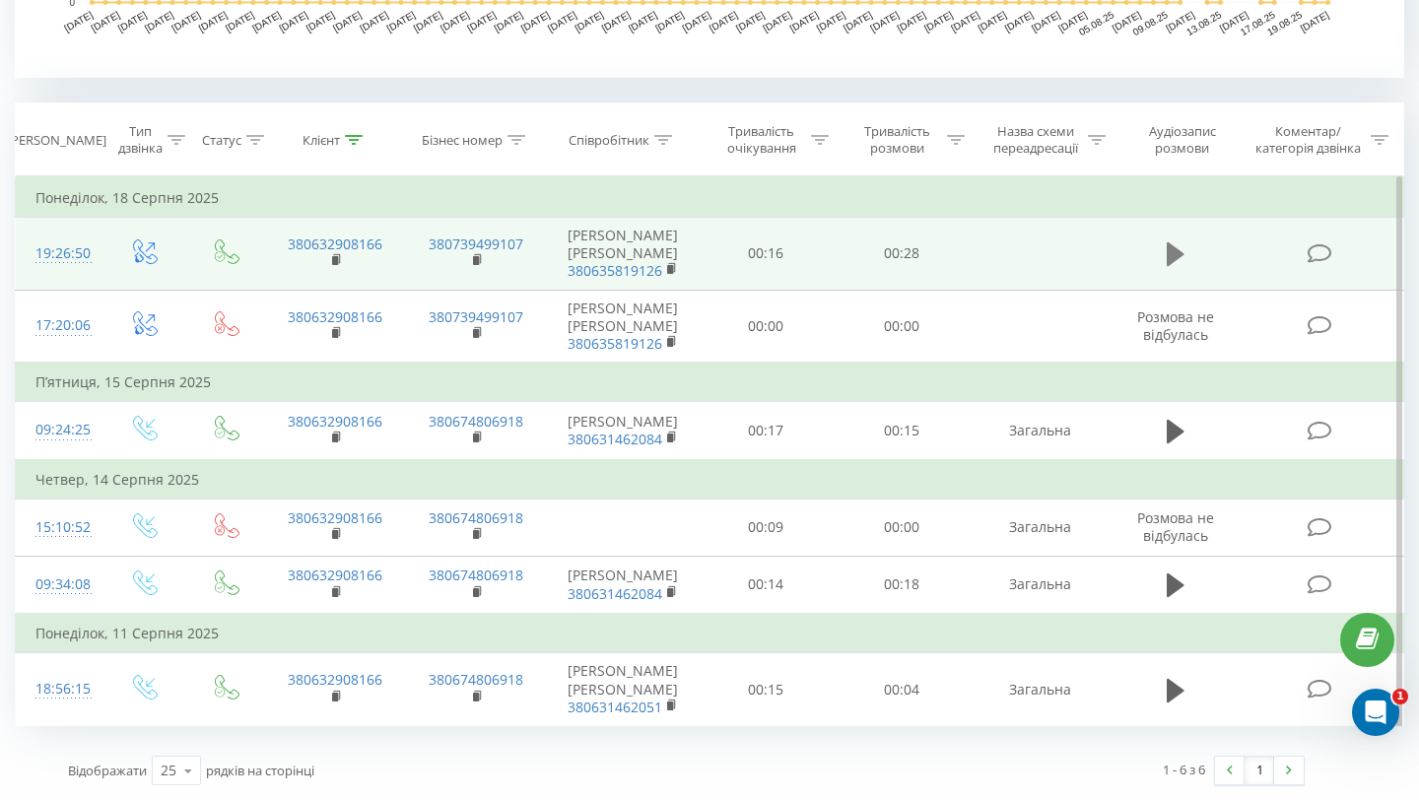
click at [1178, 242] on icon at bounding box center [1176, 254] width 18 height 24
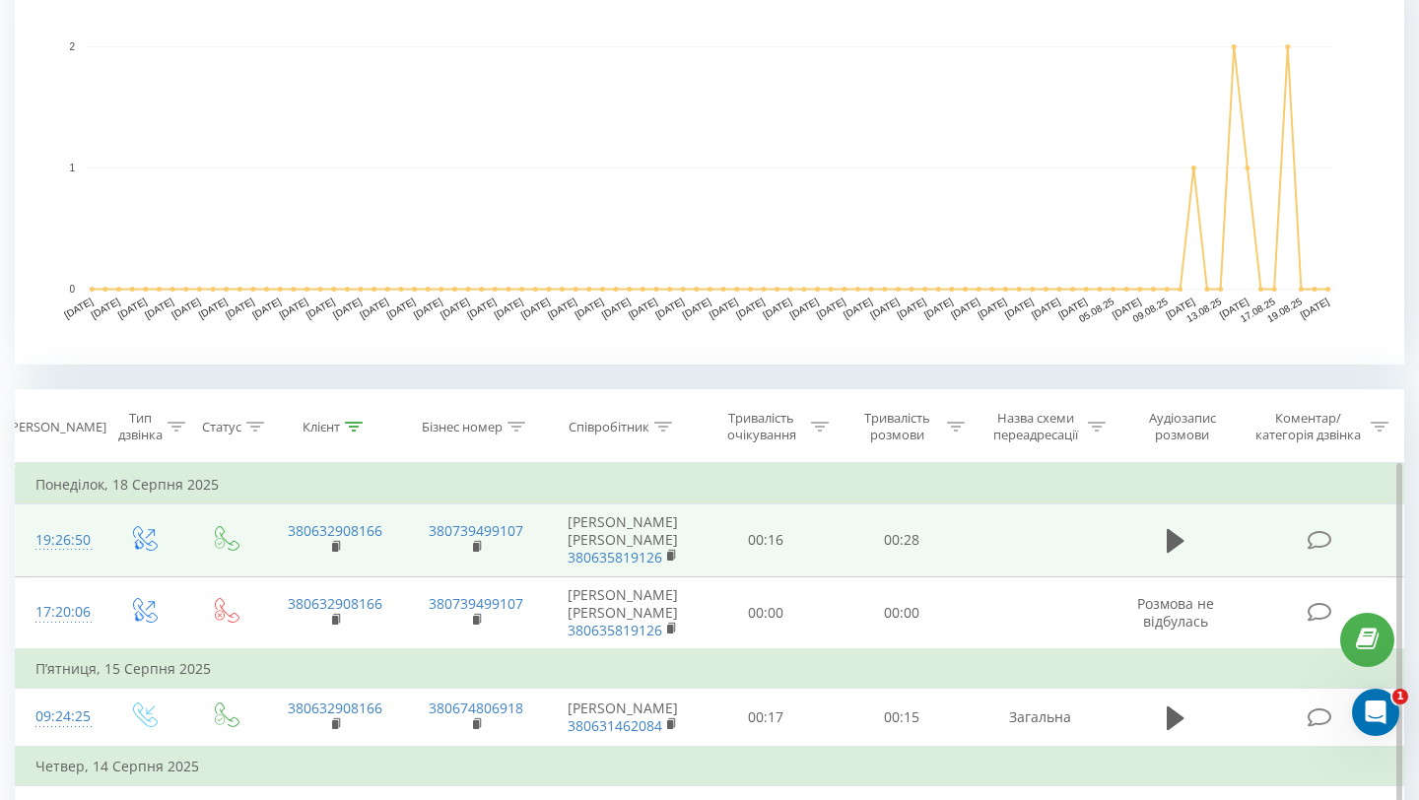
scroll to position [0, 0]
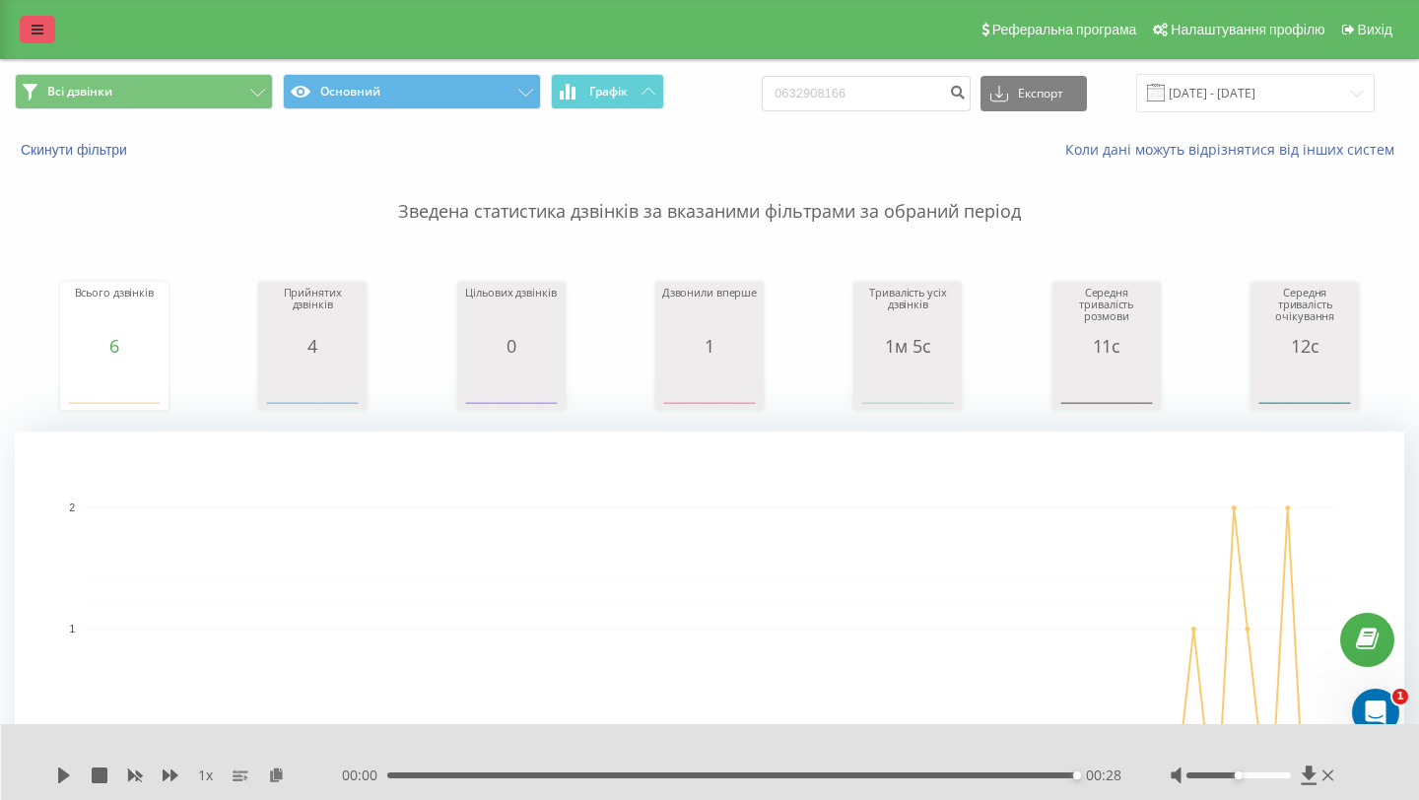
click at [39, 30] on icon at bounding box center [38, 30] width 12 height 14
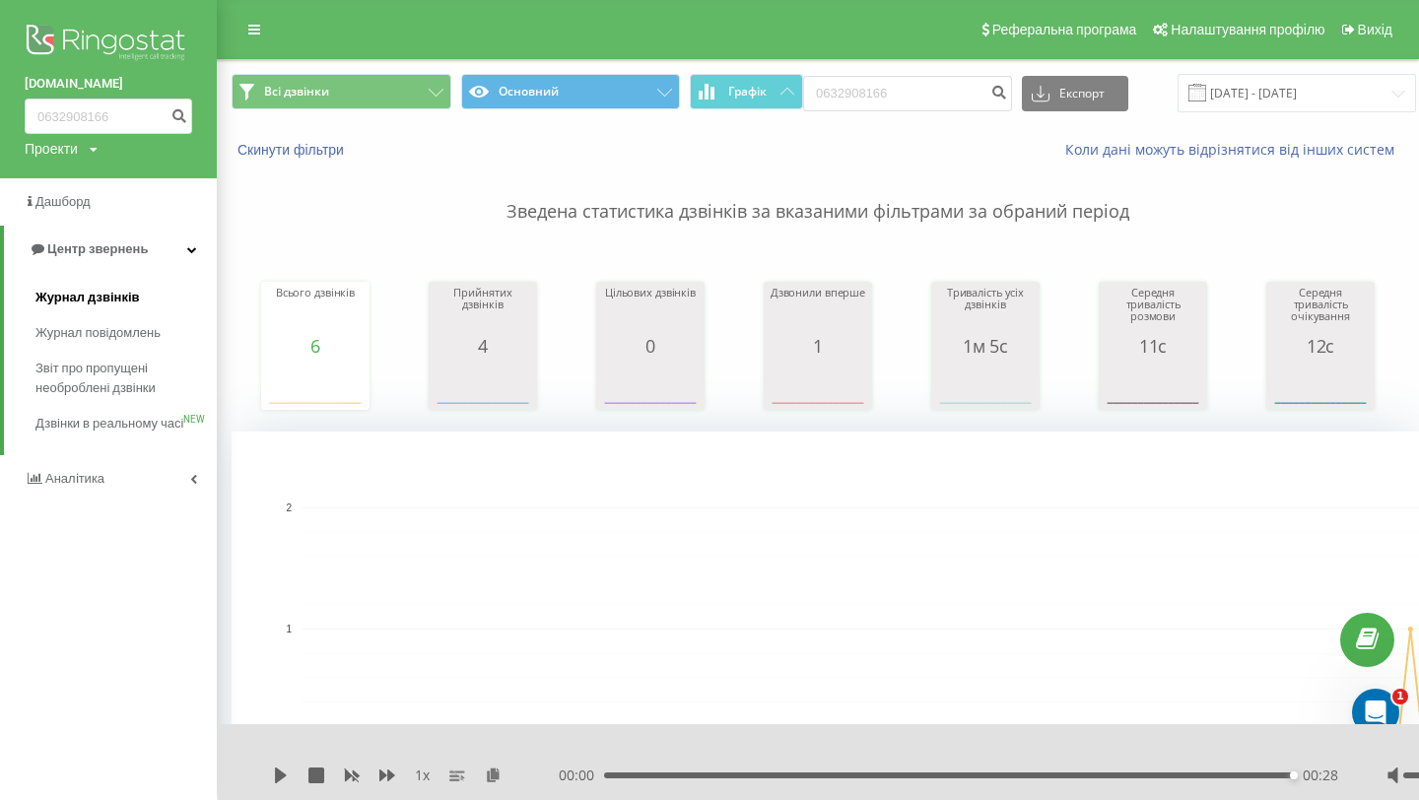
click at [158, 291] on link "Журнал дзвінків" at bounding box center [125, 297] width 181 height 35
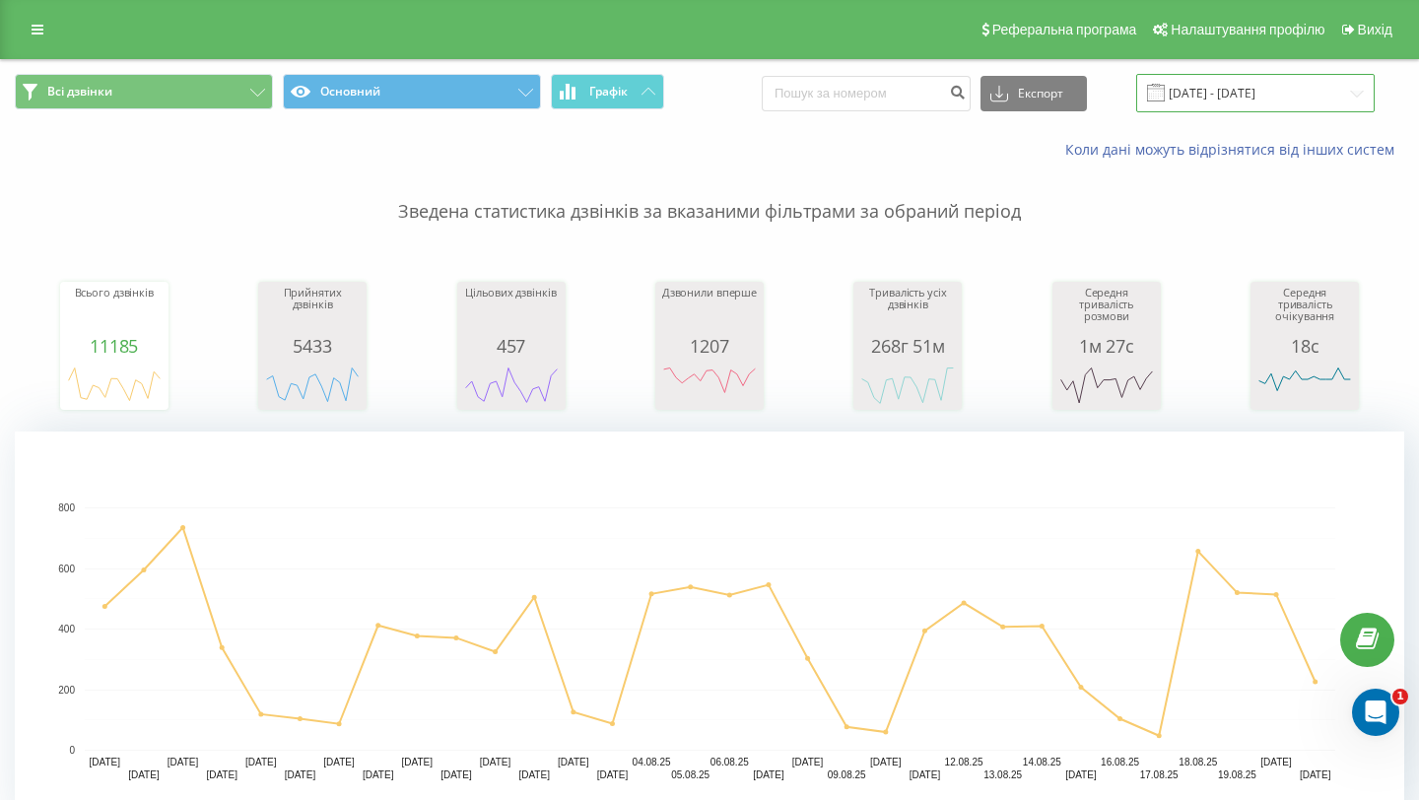
click at [1251, 89] on input "21.07.2025 - 21.08.2025" at bounding box center [1255, 93] width 238 height 38
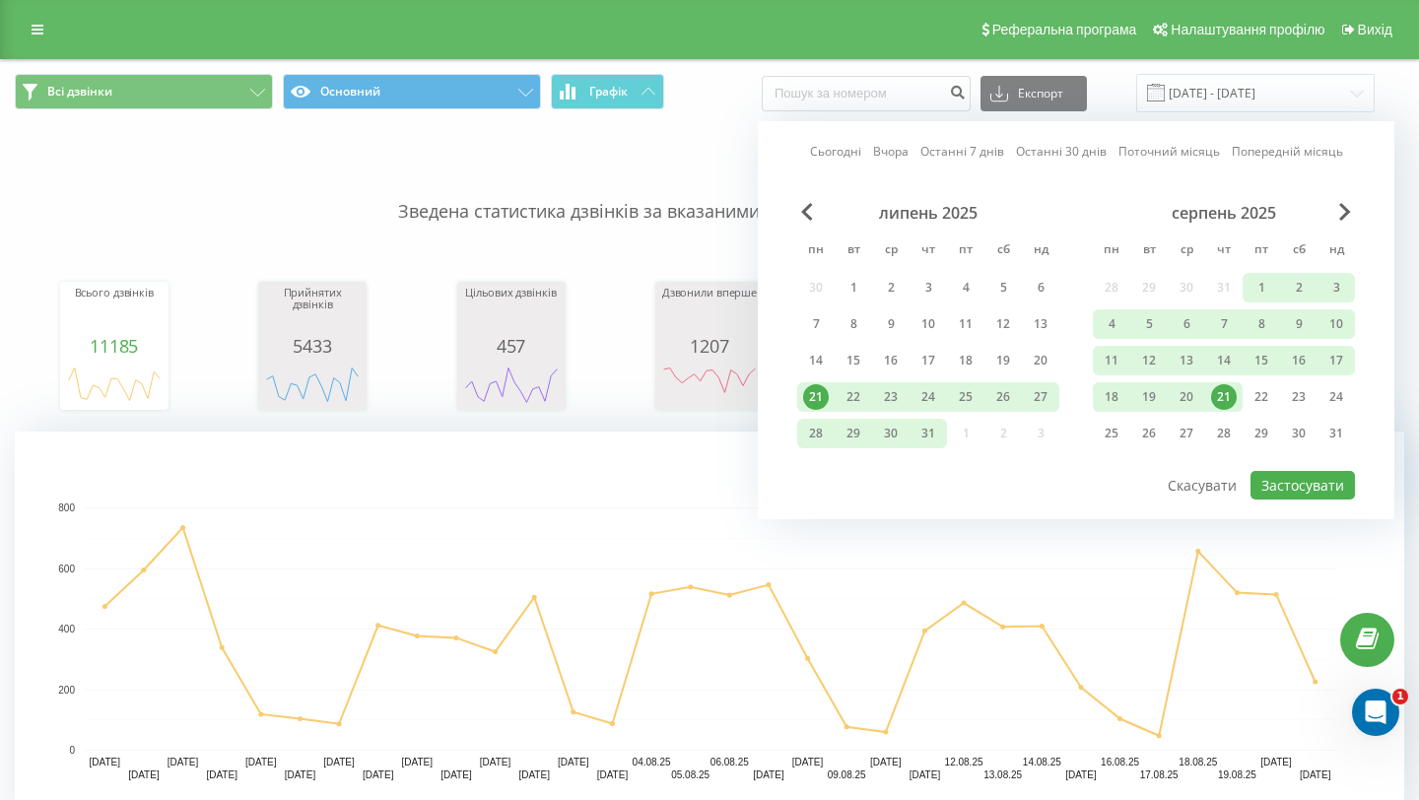
click at [1228, 396] on div "21" at bounding box center [1224, 397] width 26 height 26
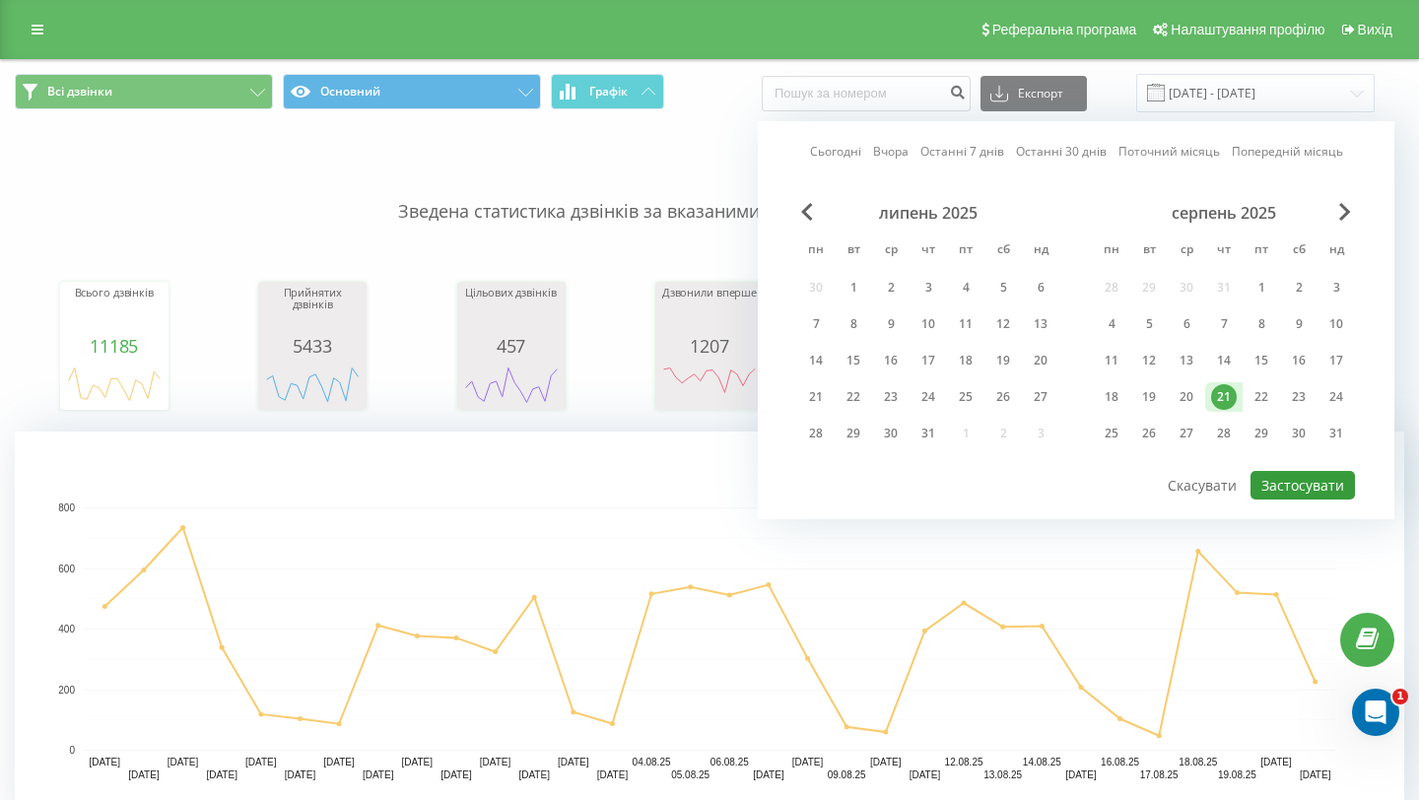
click at [1273, 486] on button "Застосувати" at bounding box center [1303, 485] width 104 height 29
type input "[DATE] - [DATE]"
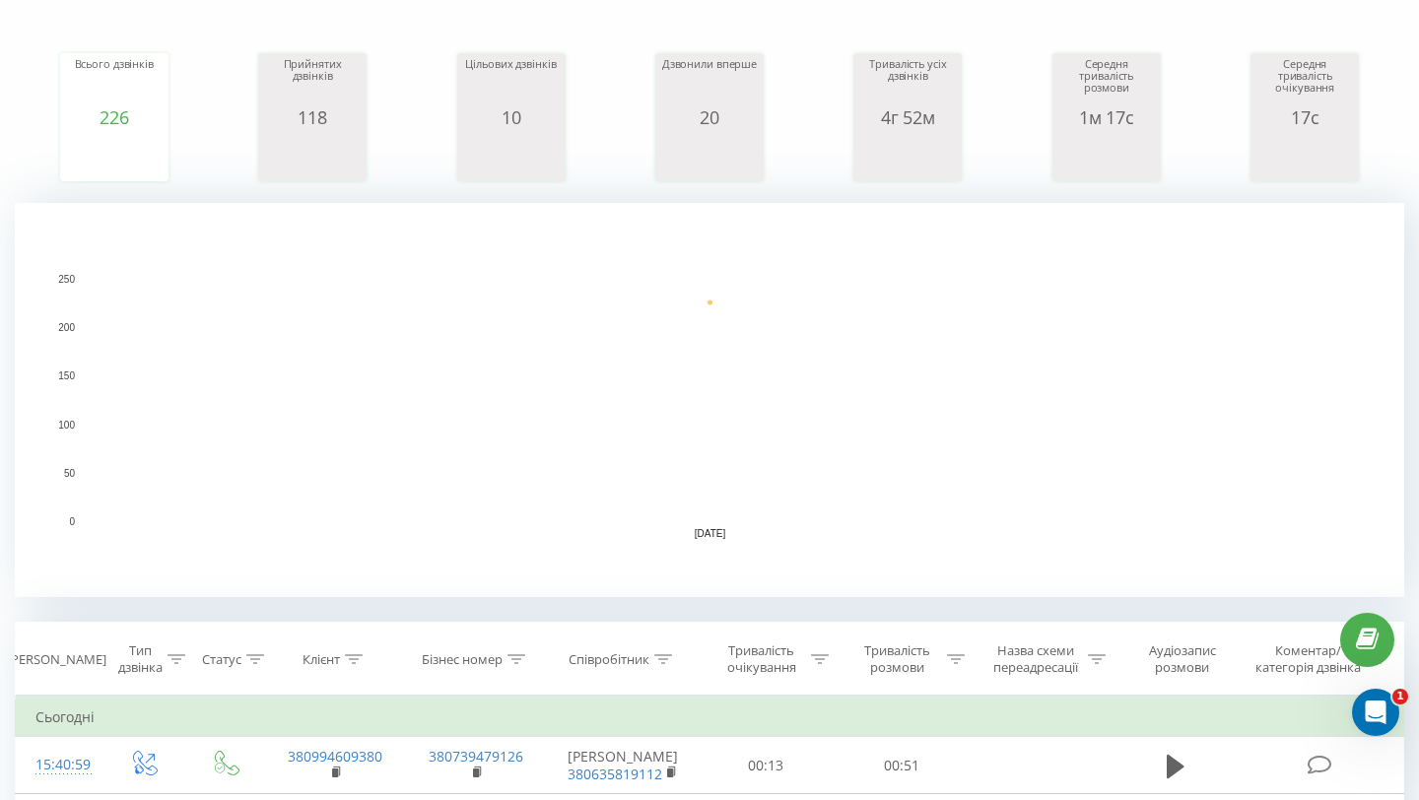
scroll to position [13, 0]
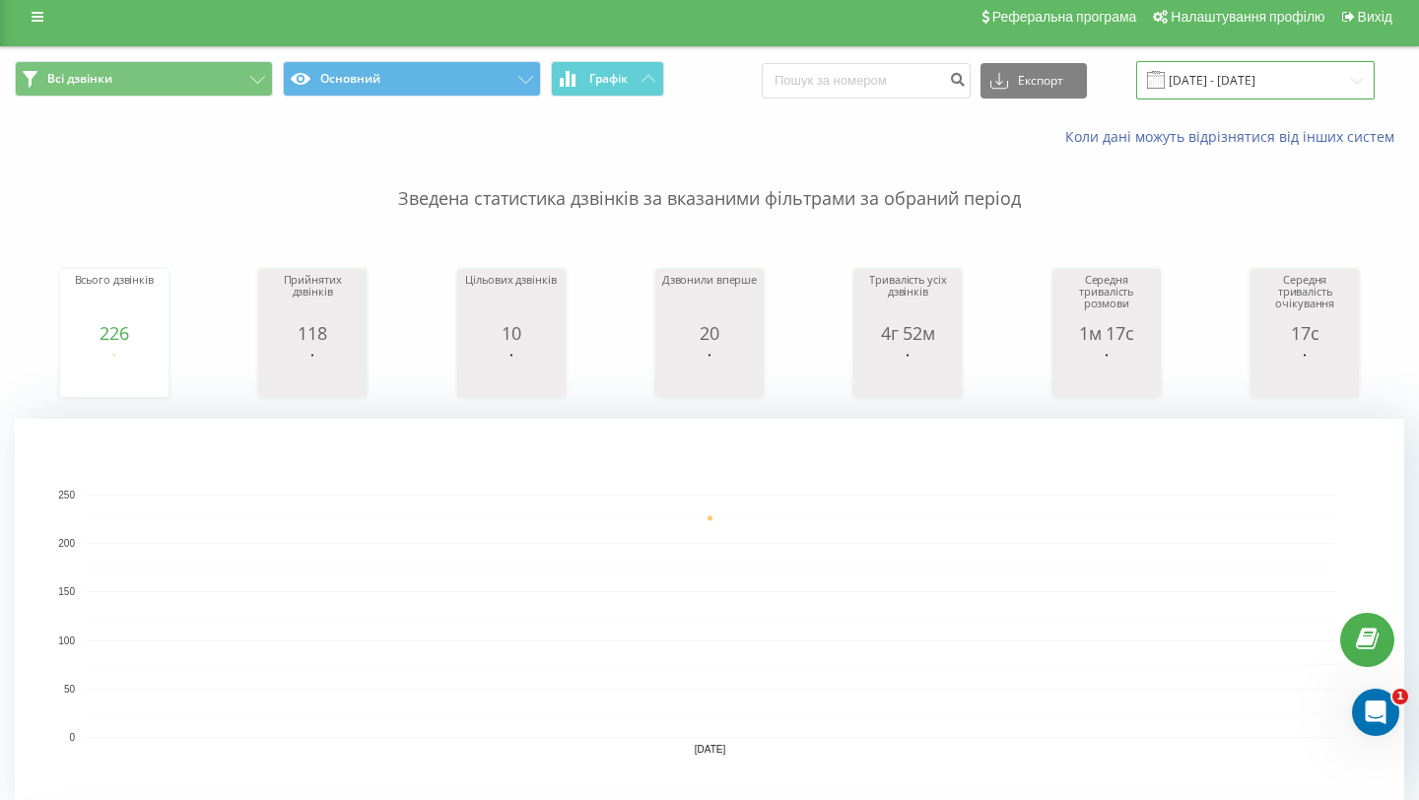
click at [1303, 85] on input "[DATE] - [DATE]" at bounding box center [1255, 80] width 238 height 38
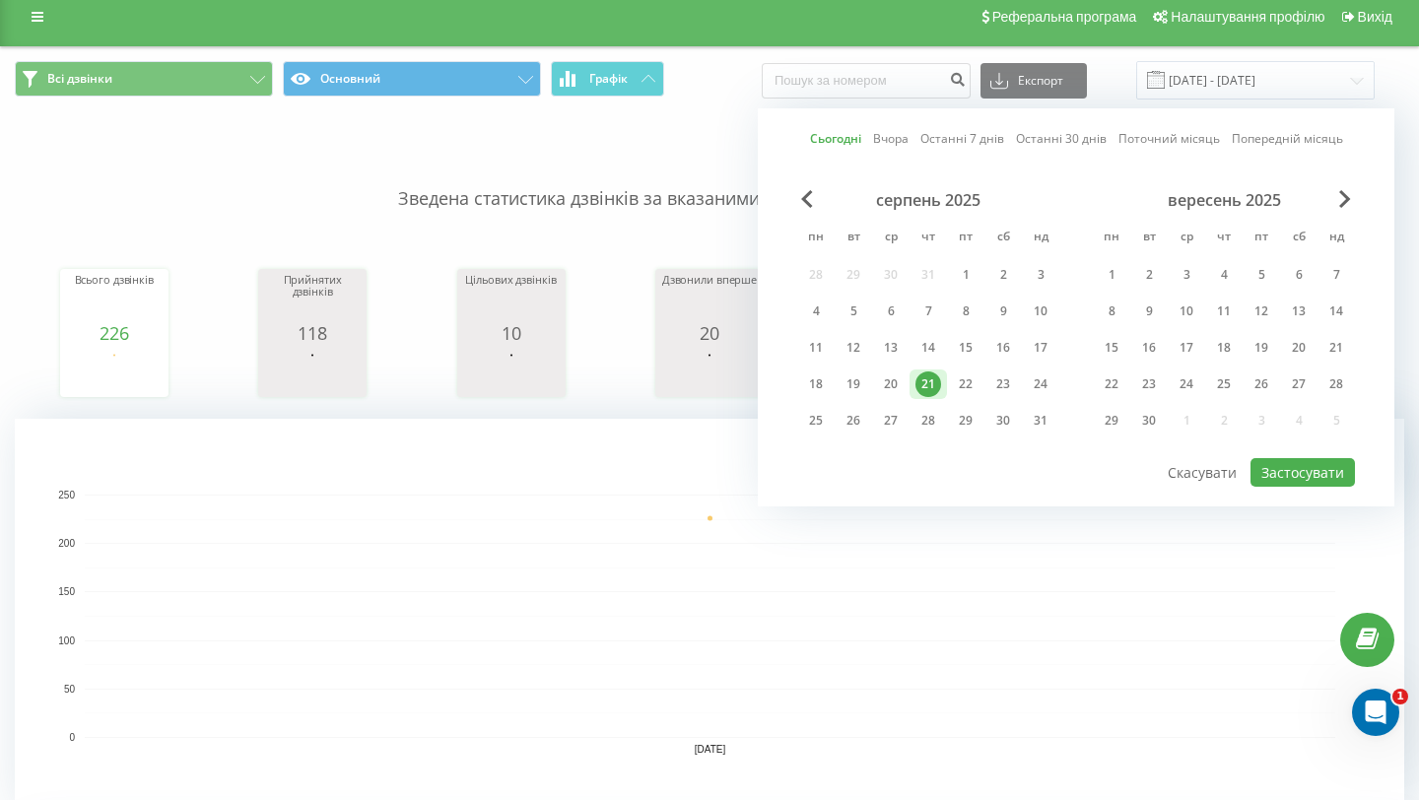
click at [1040, 580] on rect "A chart." at bounding box center [710, 616] width 1251 height 243
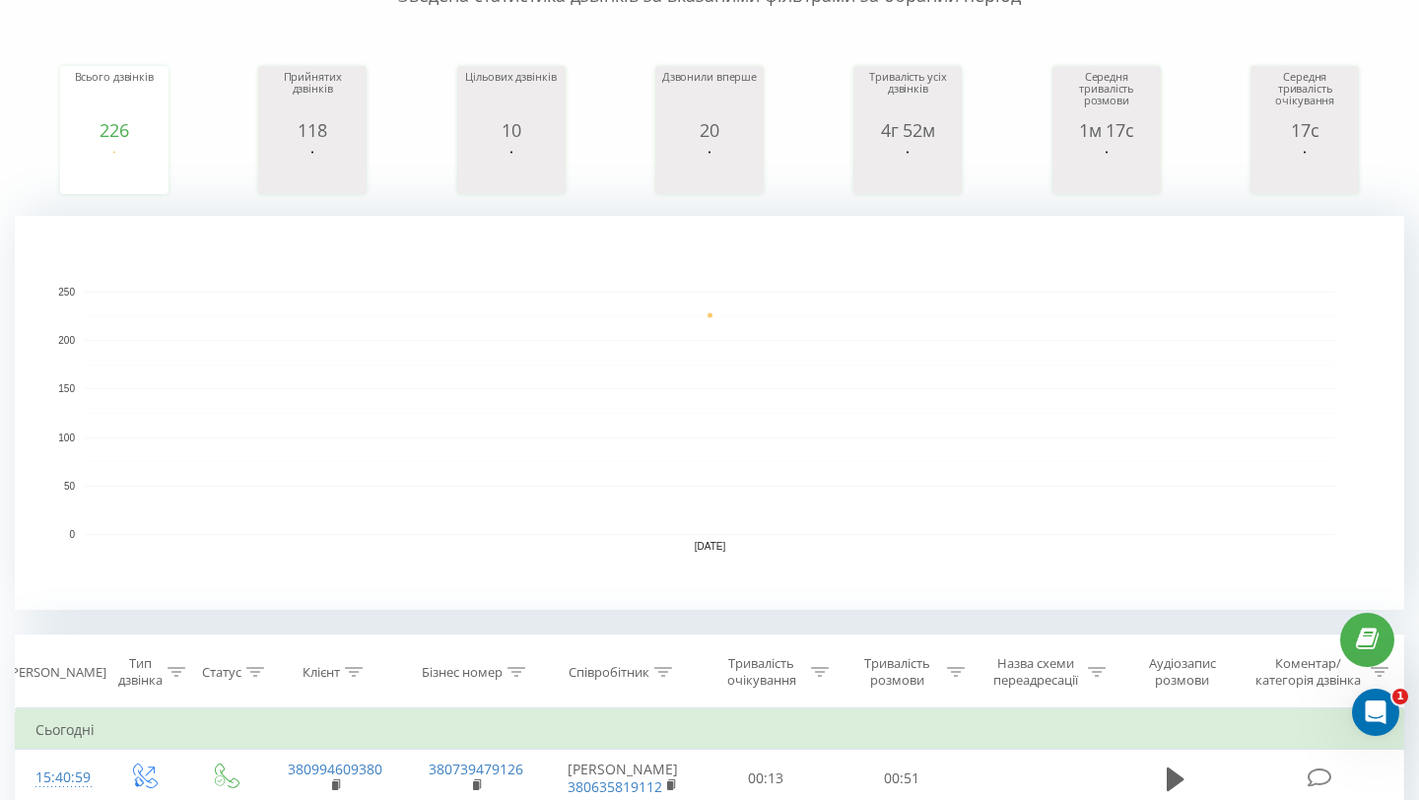
scroll to position [607, 0]
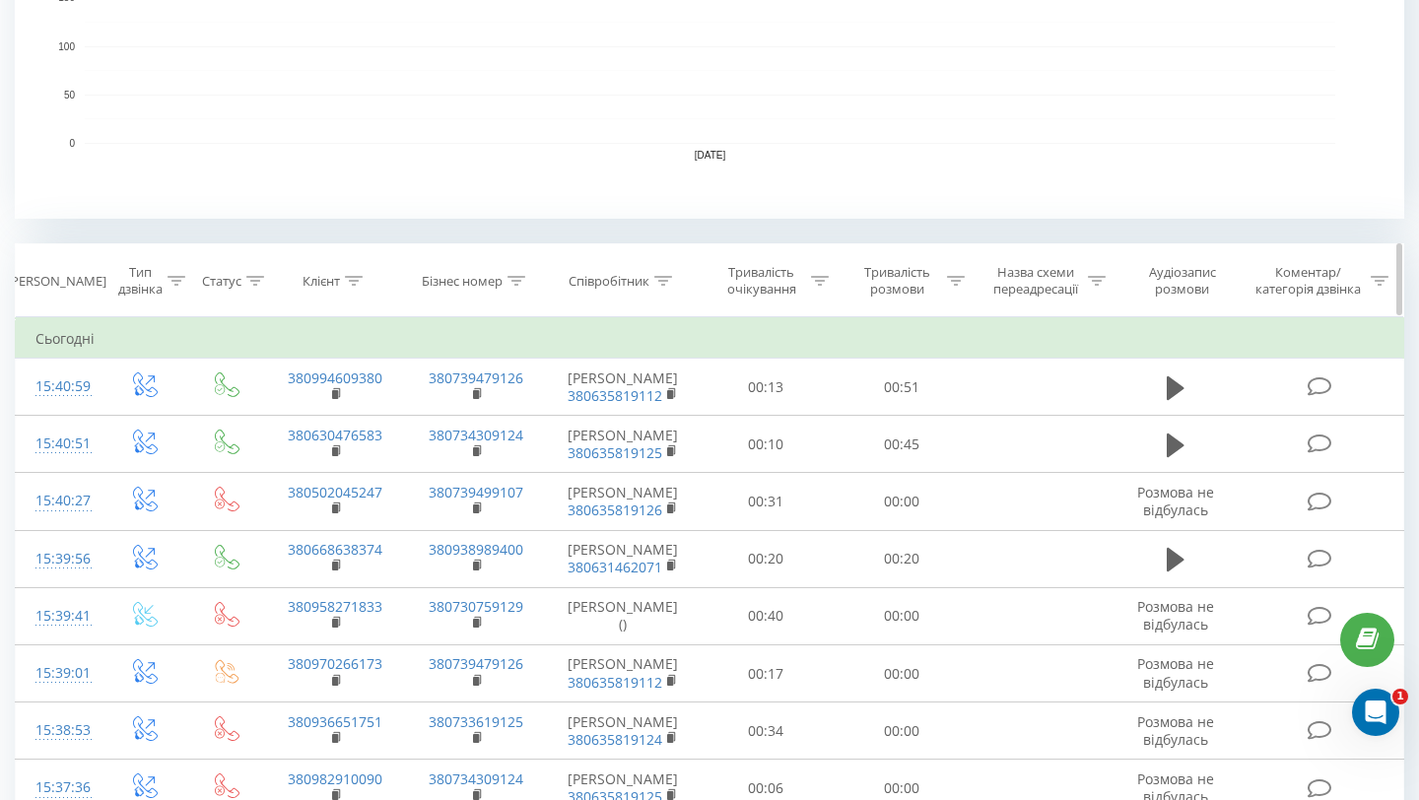
click at [642, 281] on div "Співробітник" at bounding box center [609, 281] width 81 height 17
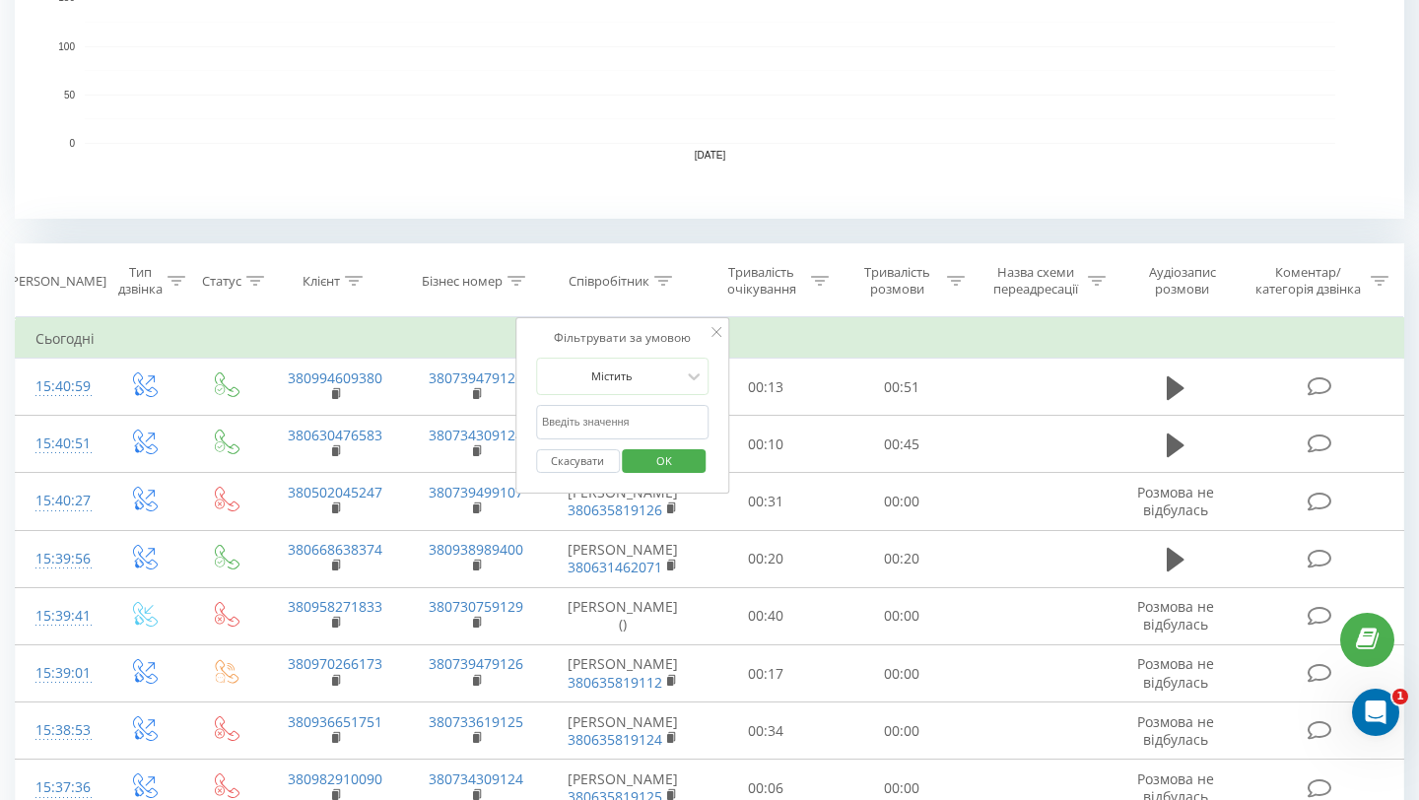
click at [617, 412] on input "text" at bounding box center [622, 422] width 173 height 34
type input "[PERSON_NAME]"
click at [669, 459] on span "OK" at bounding box center [664, 460] width 55 height 31
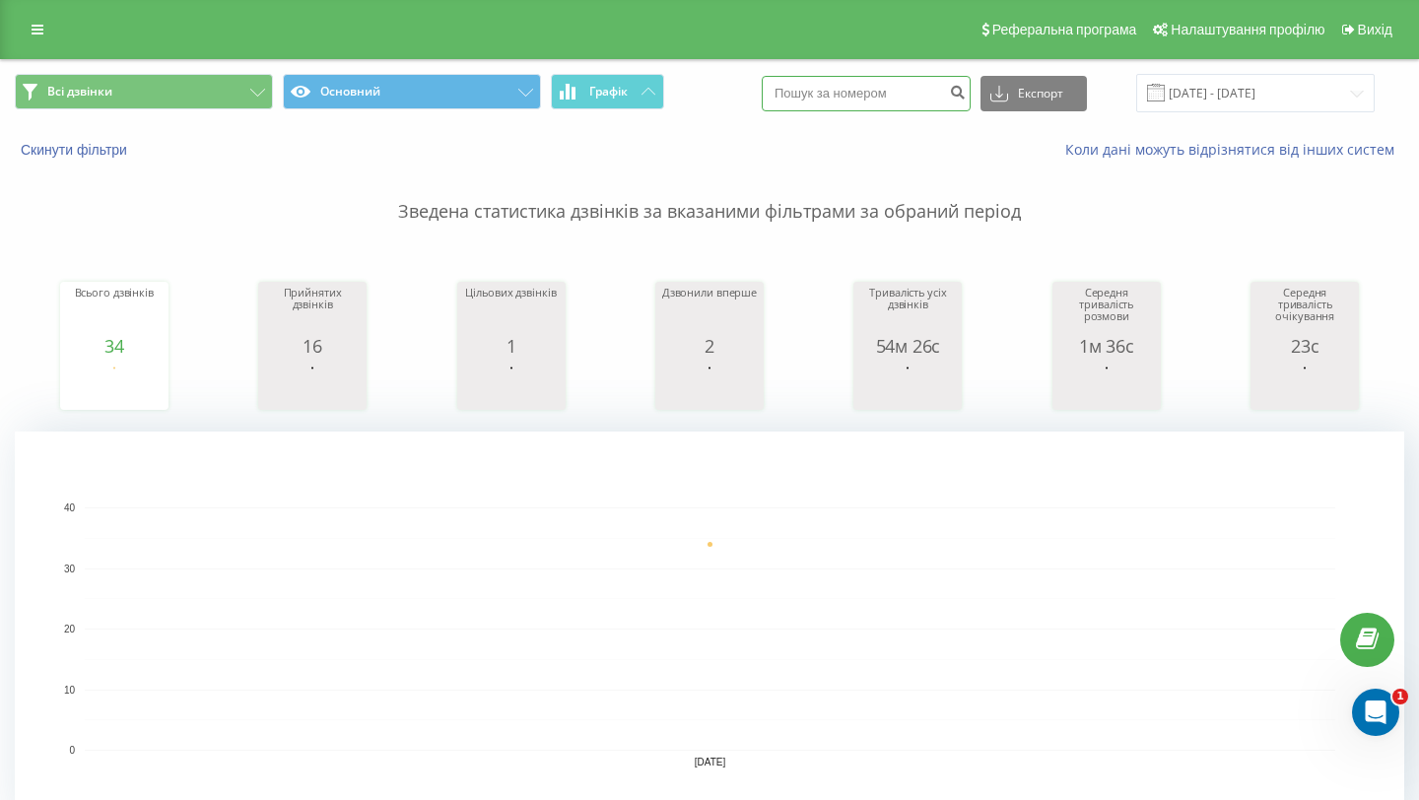
click at [885, 86] on input at bounding box center [866, 93] width 209 height 35
paste input "0632908166"
type input "0632908166"
click at [966, 91] on icon "submit" at bounding box center [957, 90] width 17 height 12
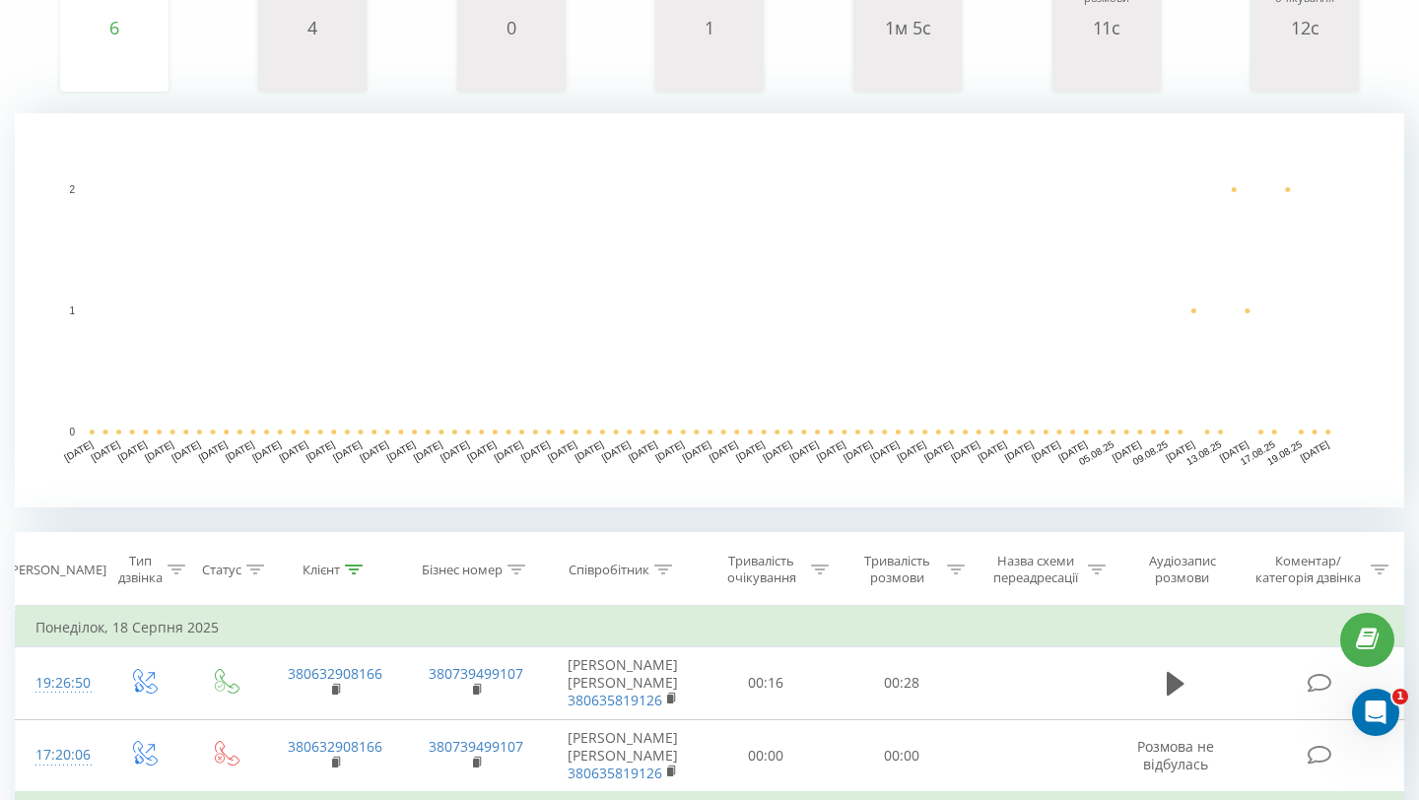
scroll to position [779, 0]
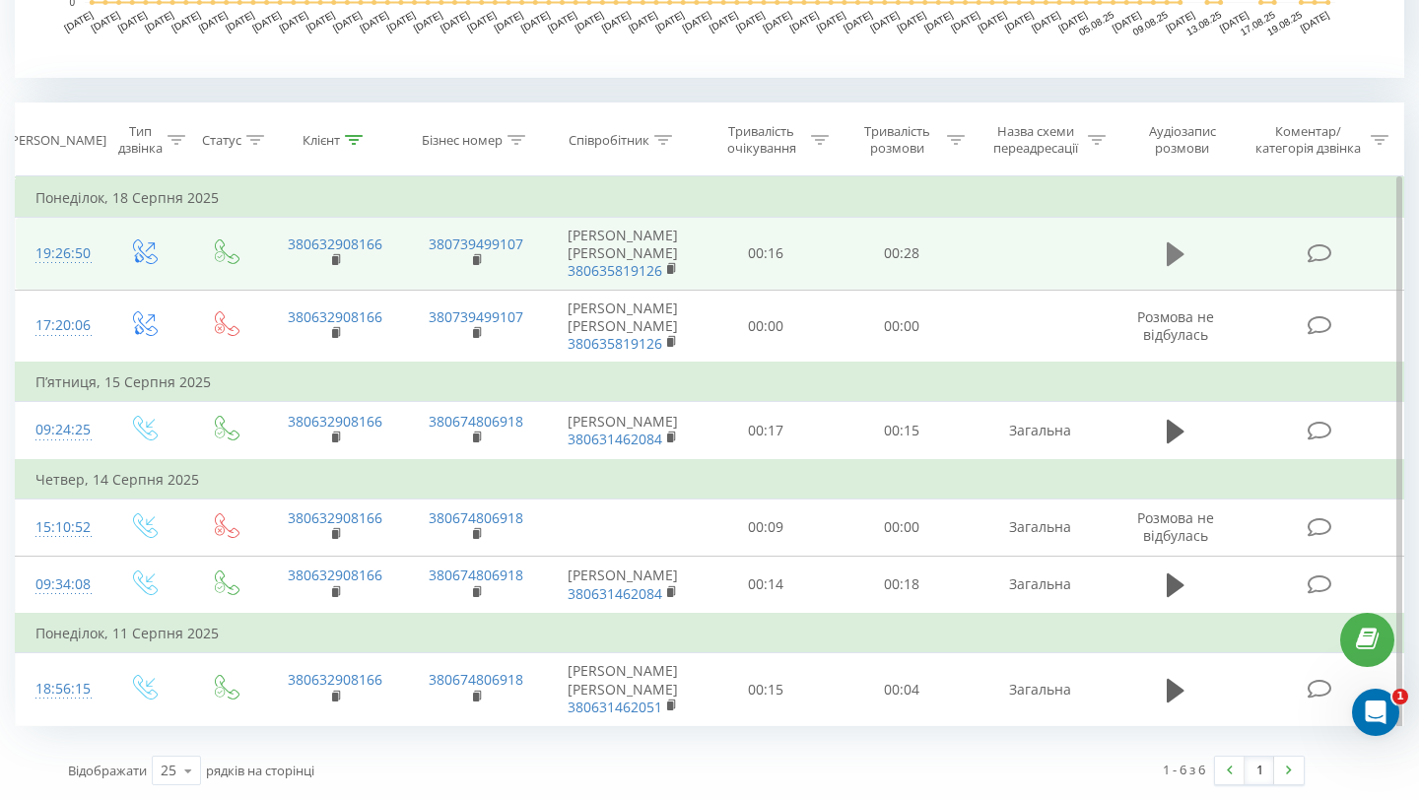
click at [1184, 240] on icon at bounding box center [1176, 254] width 18 height 28
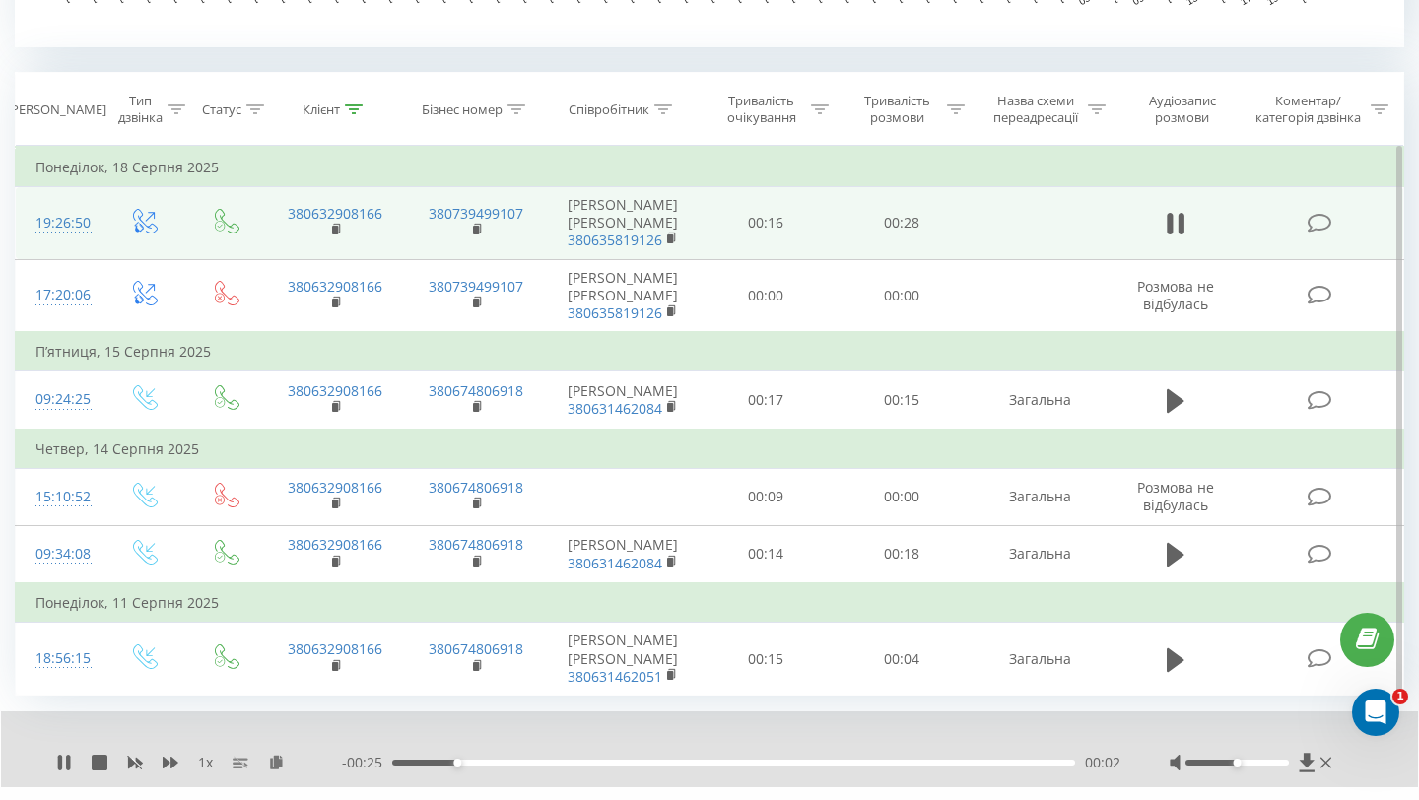
click at [919, 773] on div "- 00:25 00:02 00:02" at bounding box center [731, 763] width 779 height 20
click at [919, 766] on div "00:22" at bounding box center [733, 763] width 683 height 6
click at [61, 771] on icon at bounding box center [60, 763] width 4 height 16
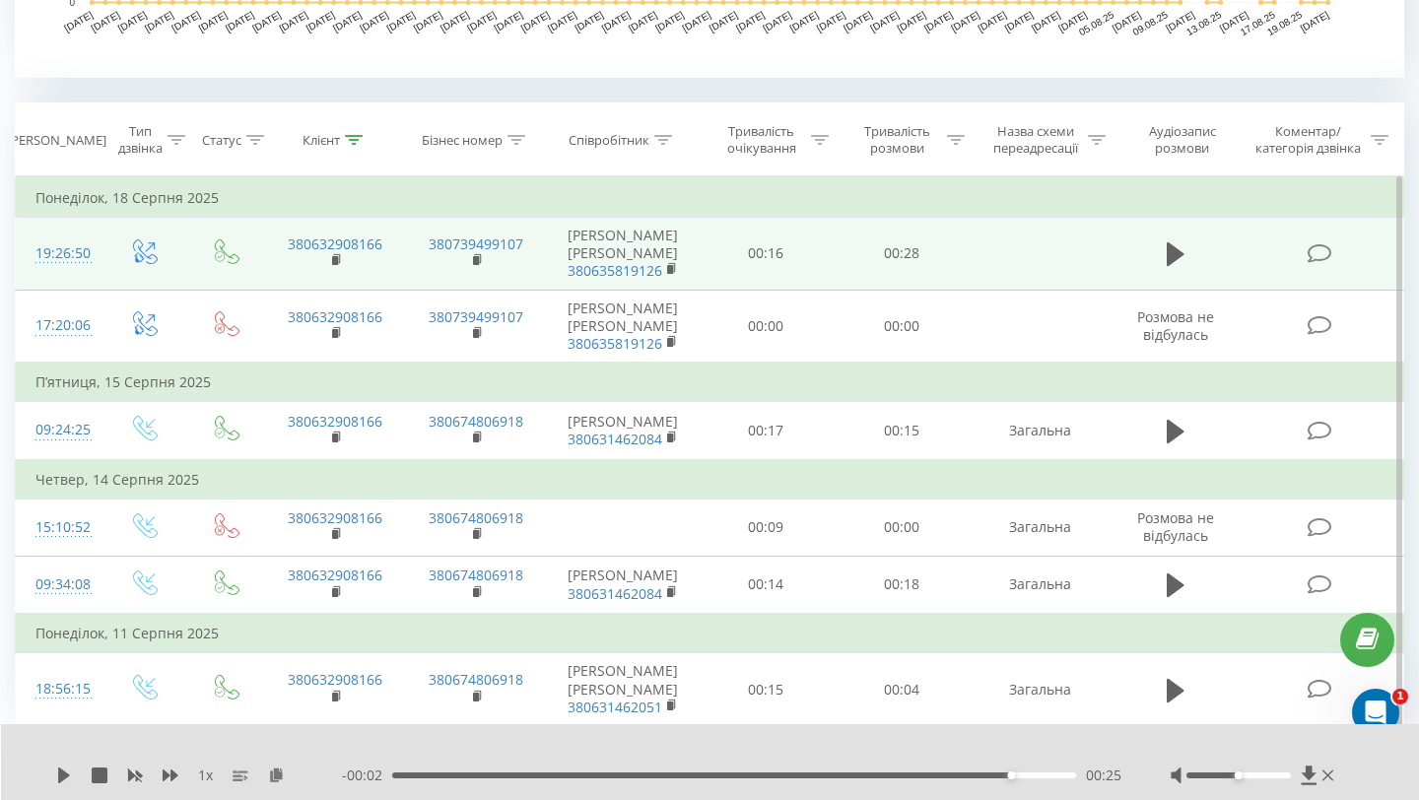
scroll to position [0, 0]
